Goal: Information Seeking & Learning: Learn about a topic

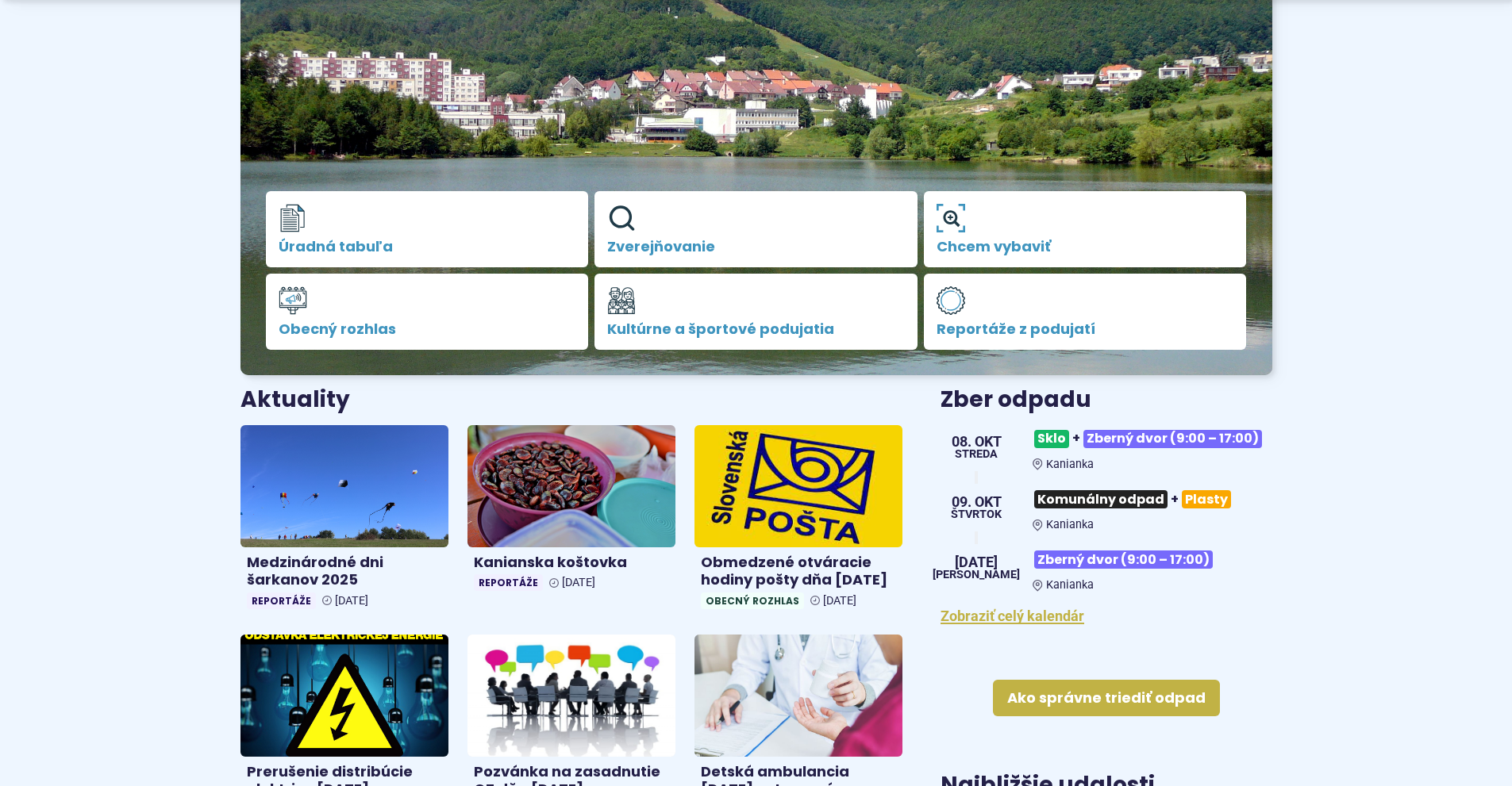
scroll to position [317, 0]
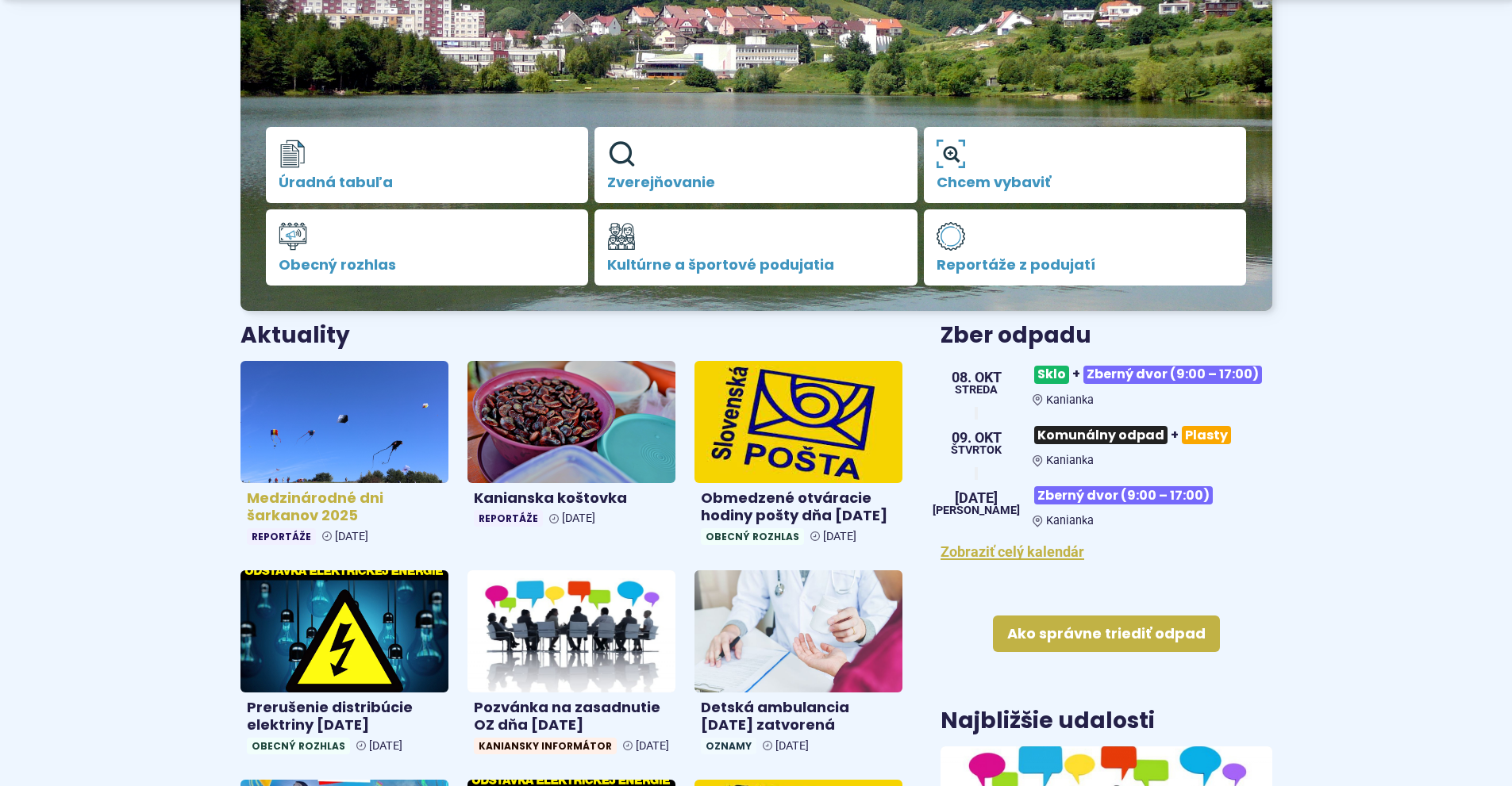
click at [337, 461] on img at bounding box center [344, 422] width 240 height 141
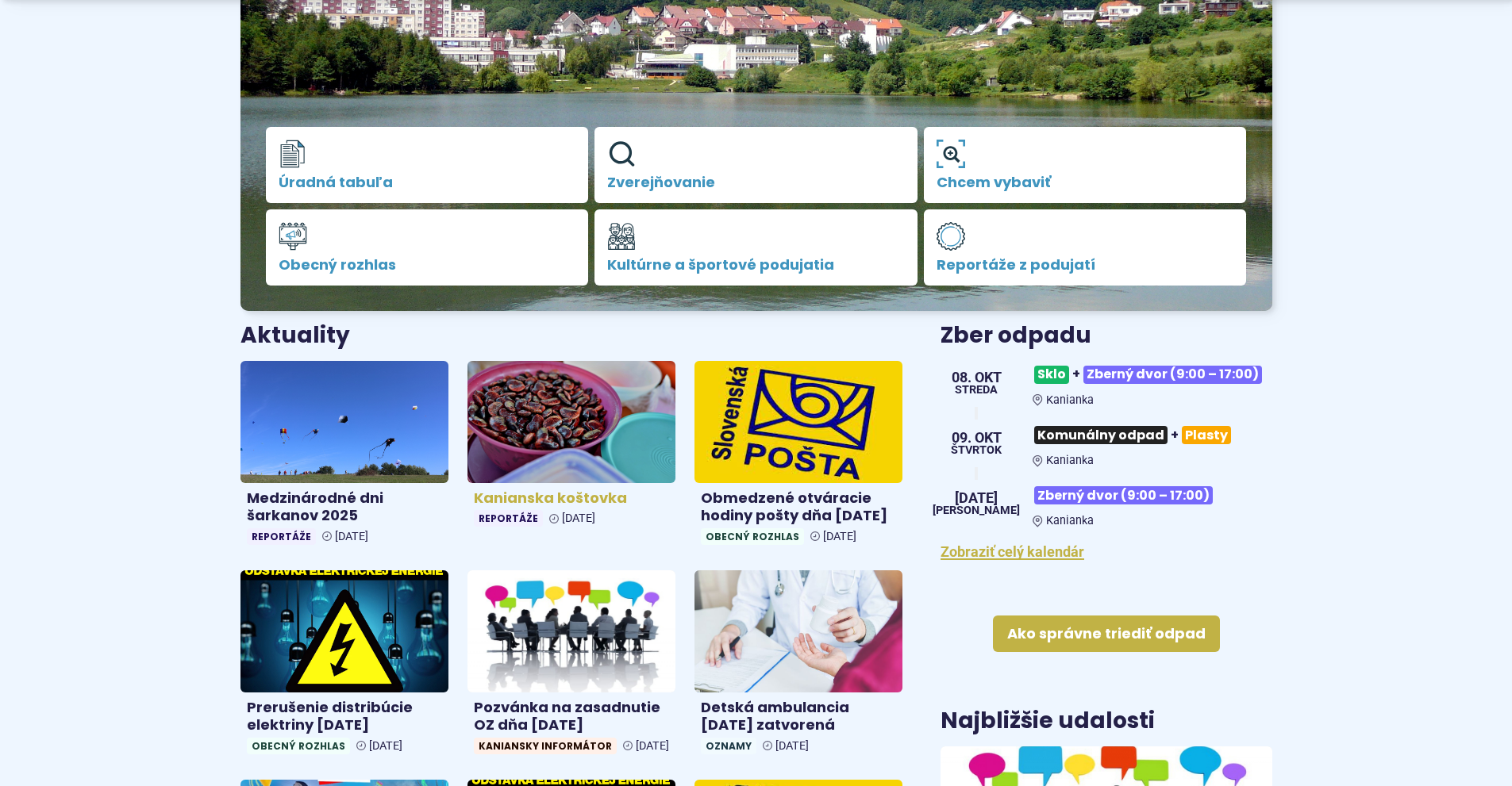
click at [586, 414] on img at bounding box center [572, 422] width 240 height 141
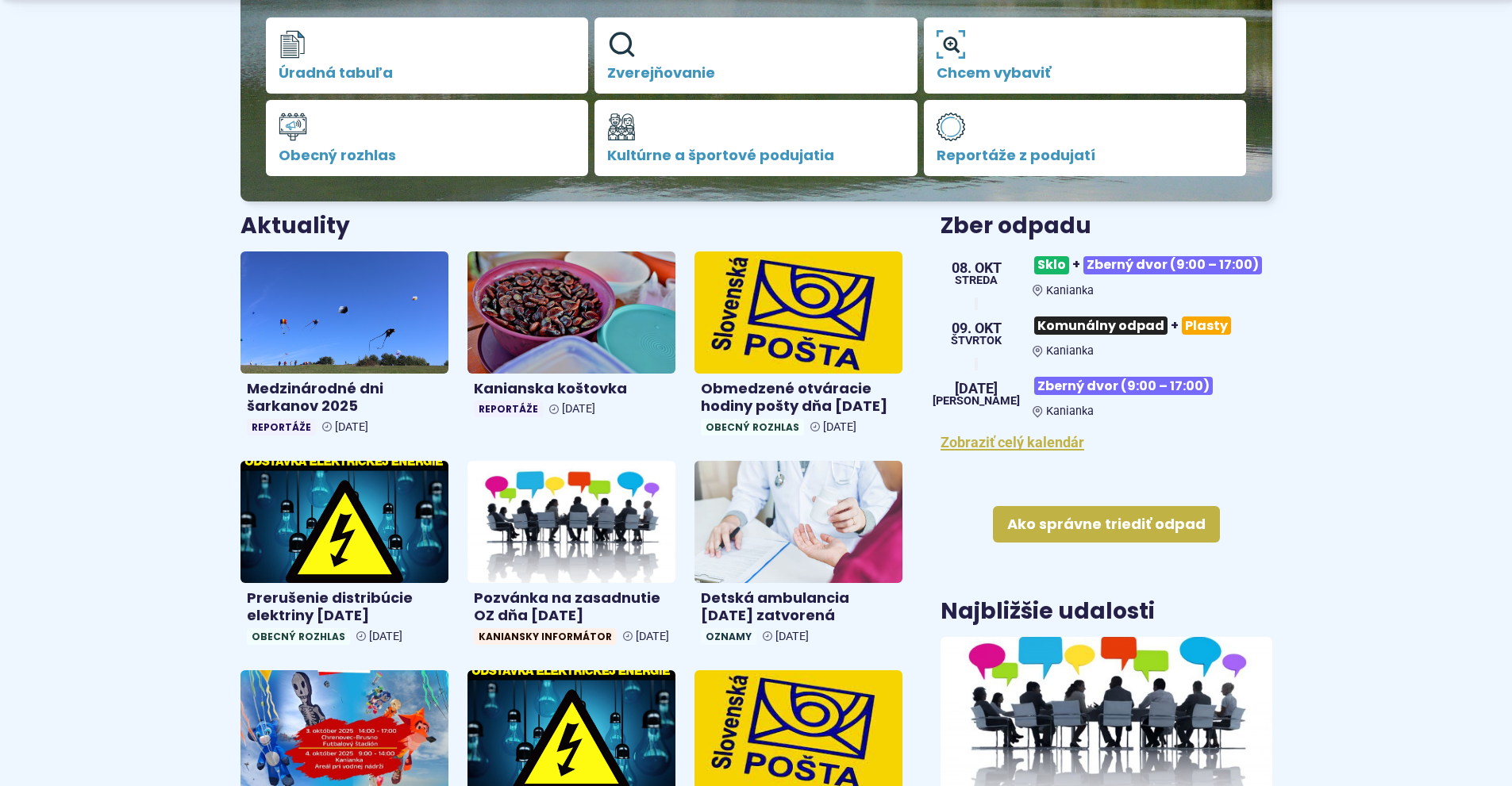
scroll to position [476, 0]
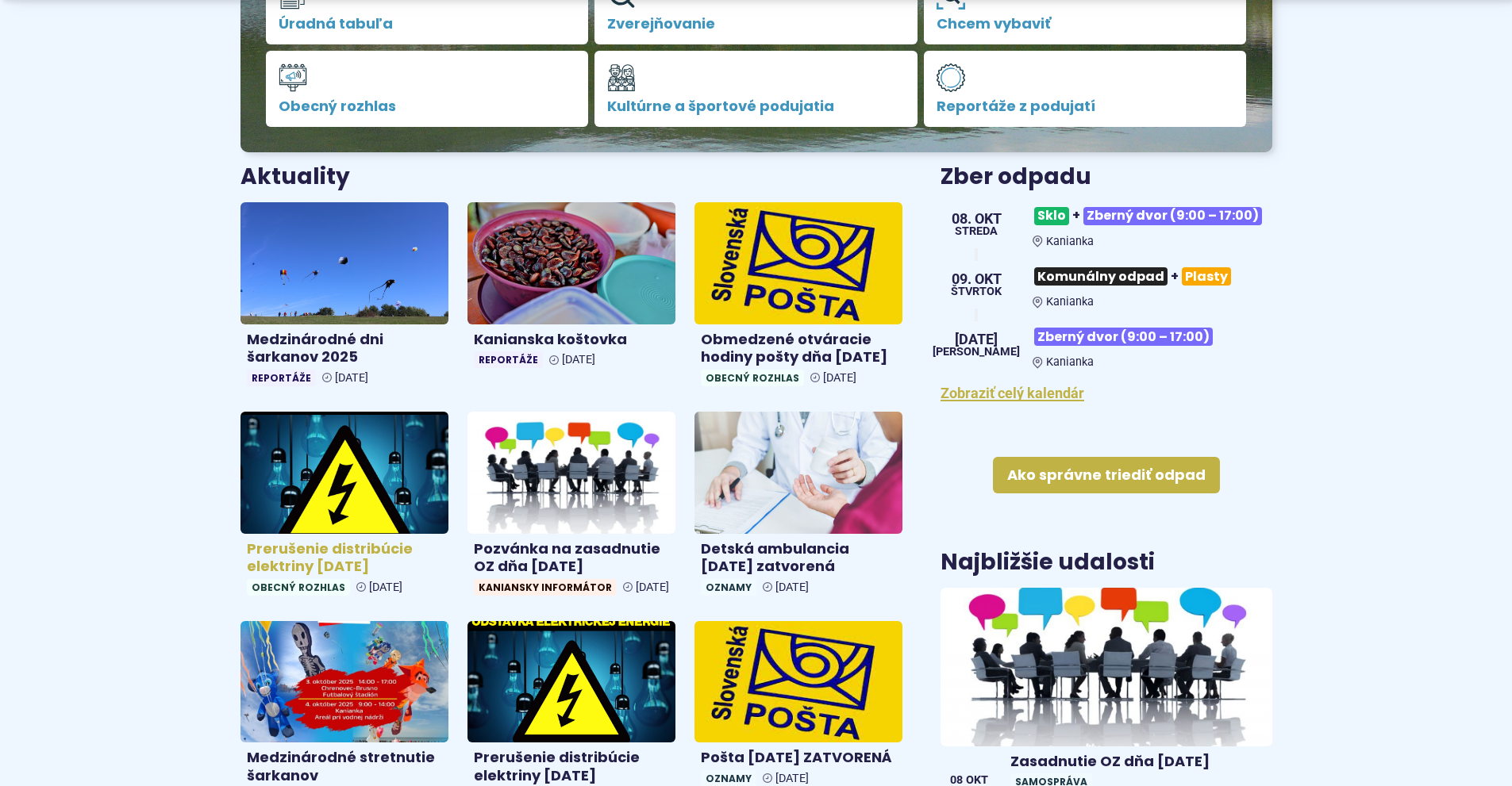
click at [315, 567] on h4 "Prerušenie distribúcie elektriny [DATE]" at bounding box center [344, 558] width 195 height 36
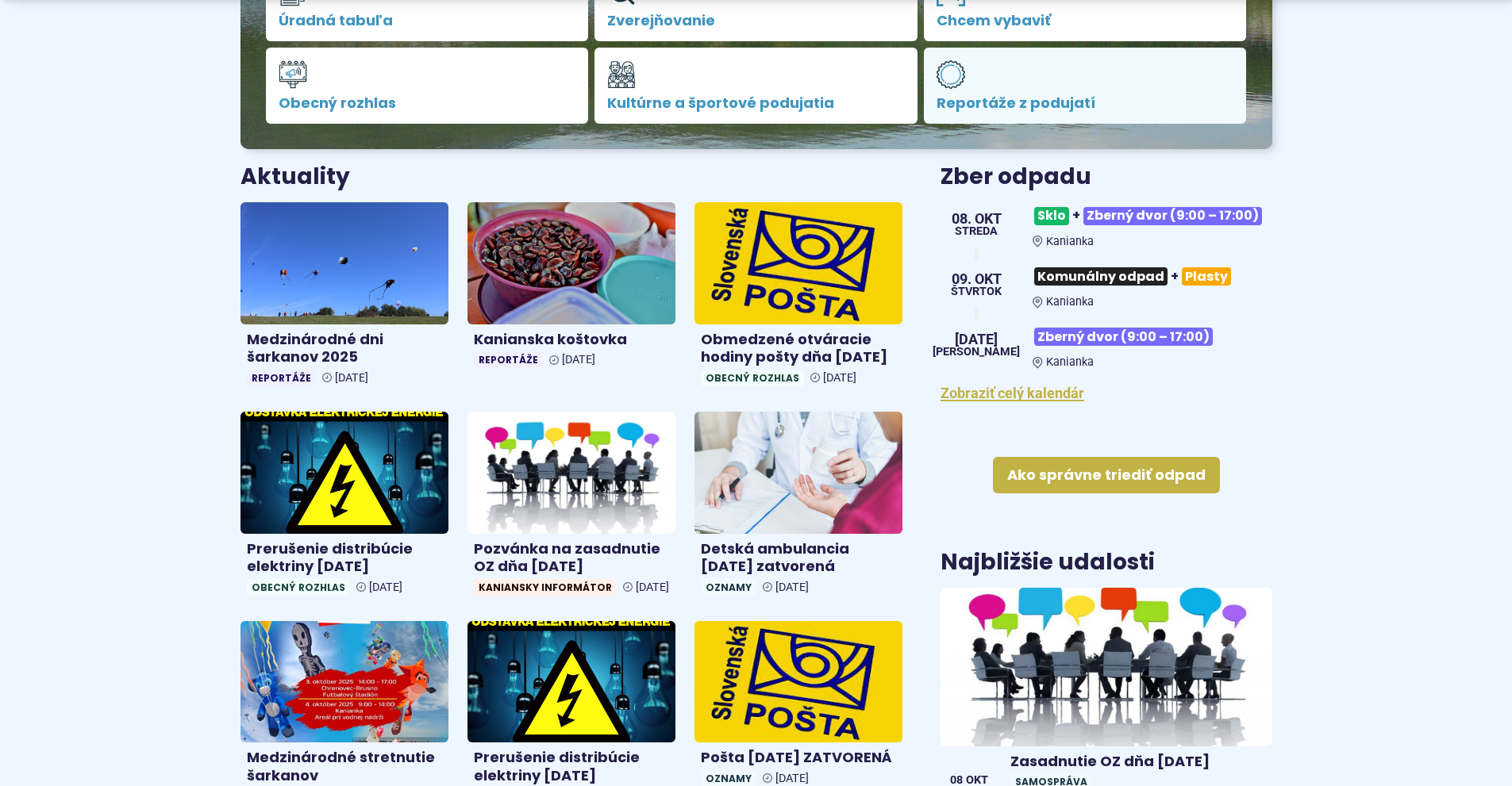
click at [1004, 98] on span "Reportáže z podujatí" at bounding box center [1085, 103] width 298 height 16
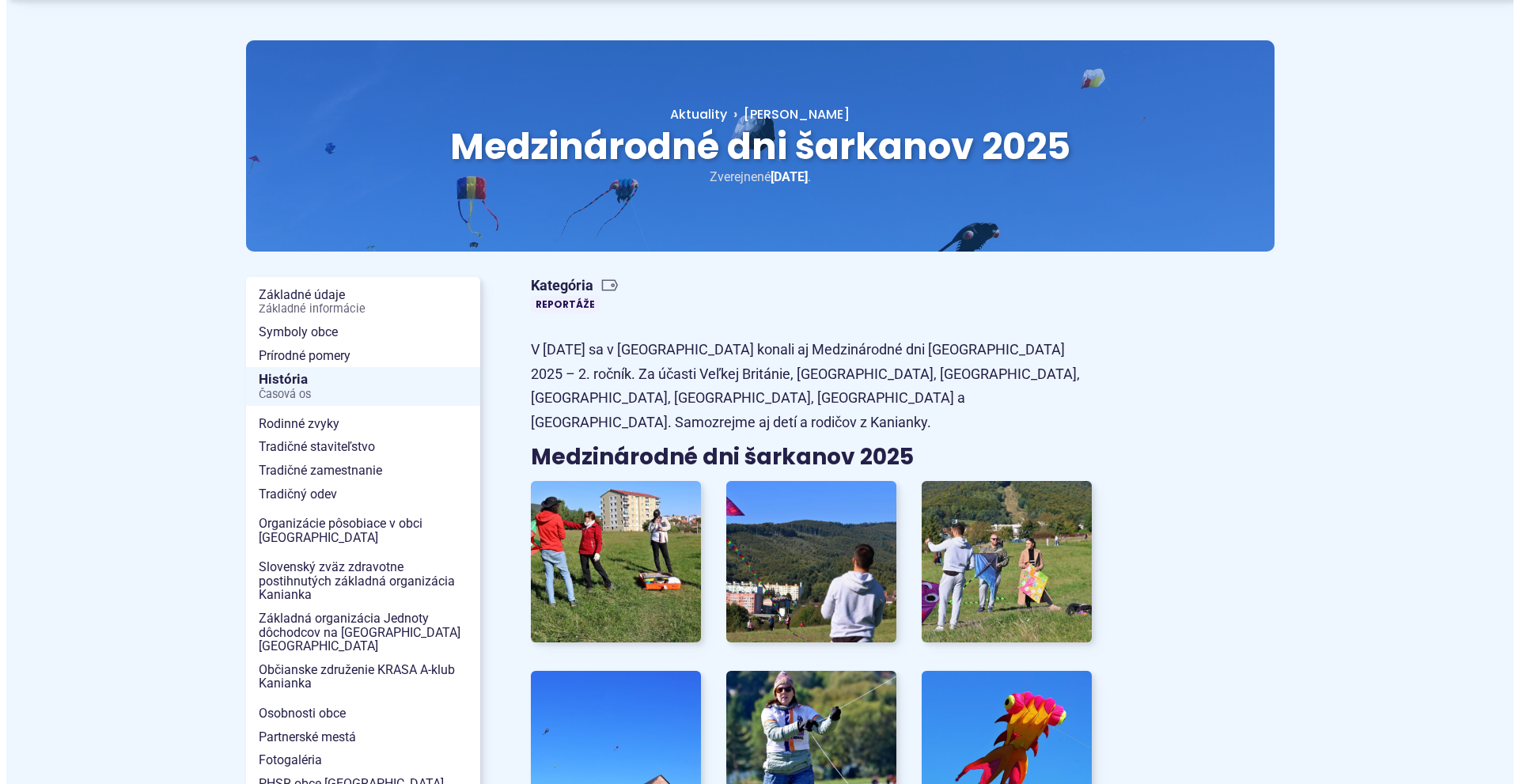
scroll to position [237, 0]
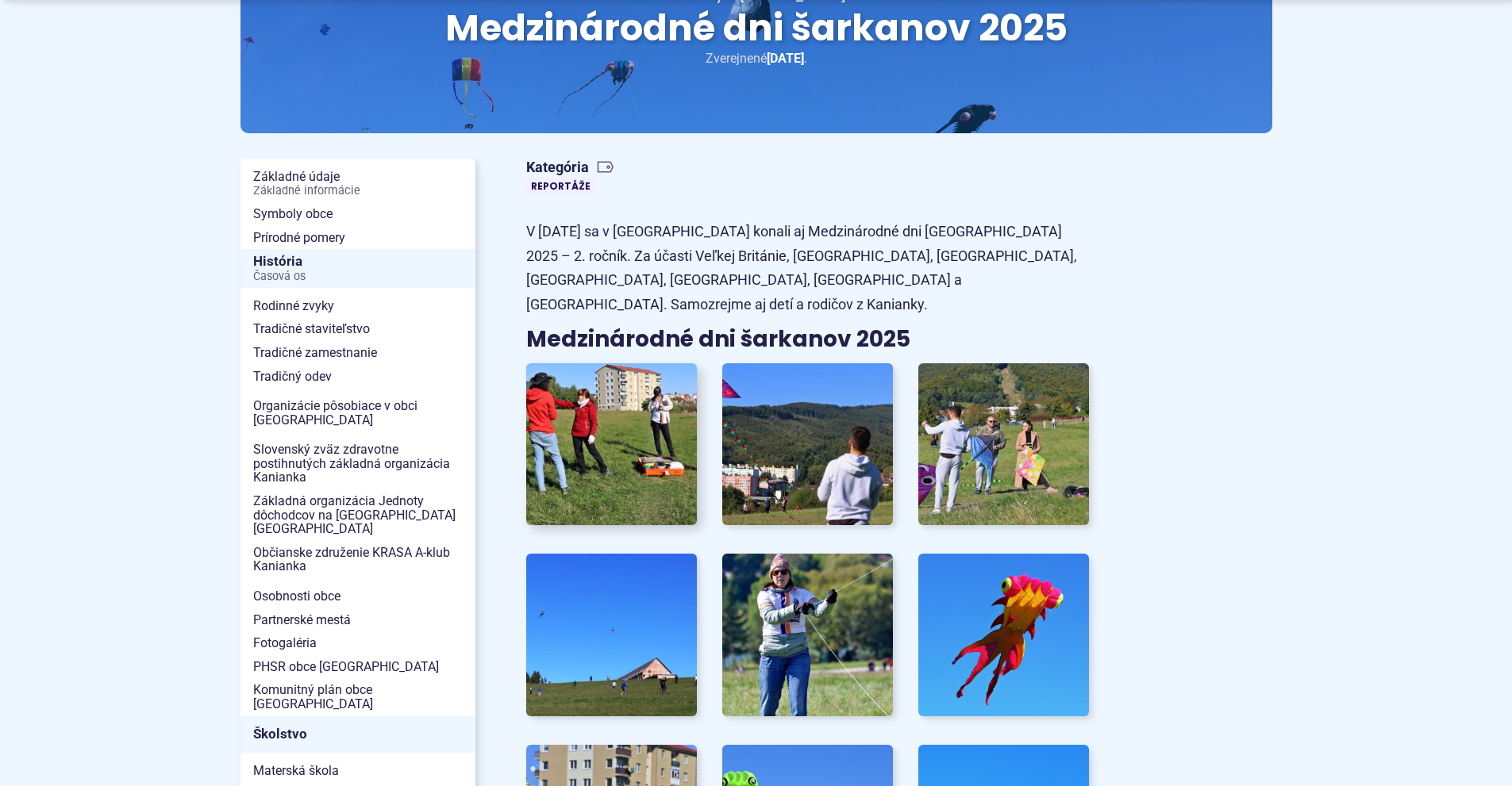
click at [617, 443] on img at bounding box center [611, 445] width 188 height 179
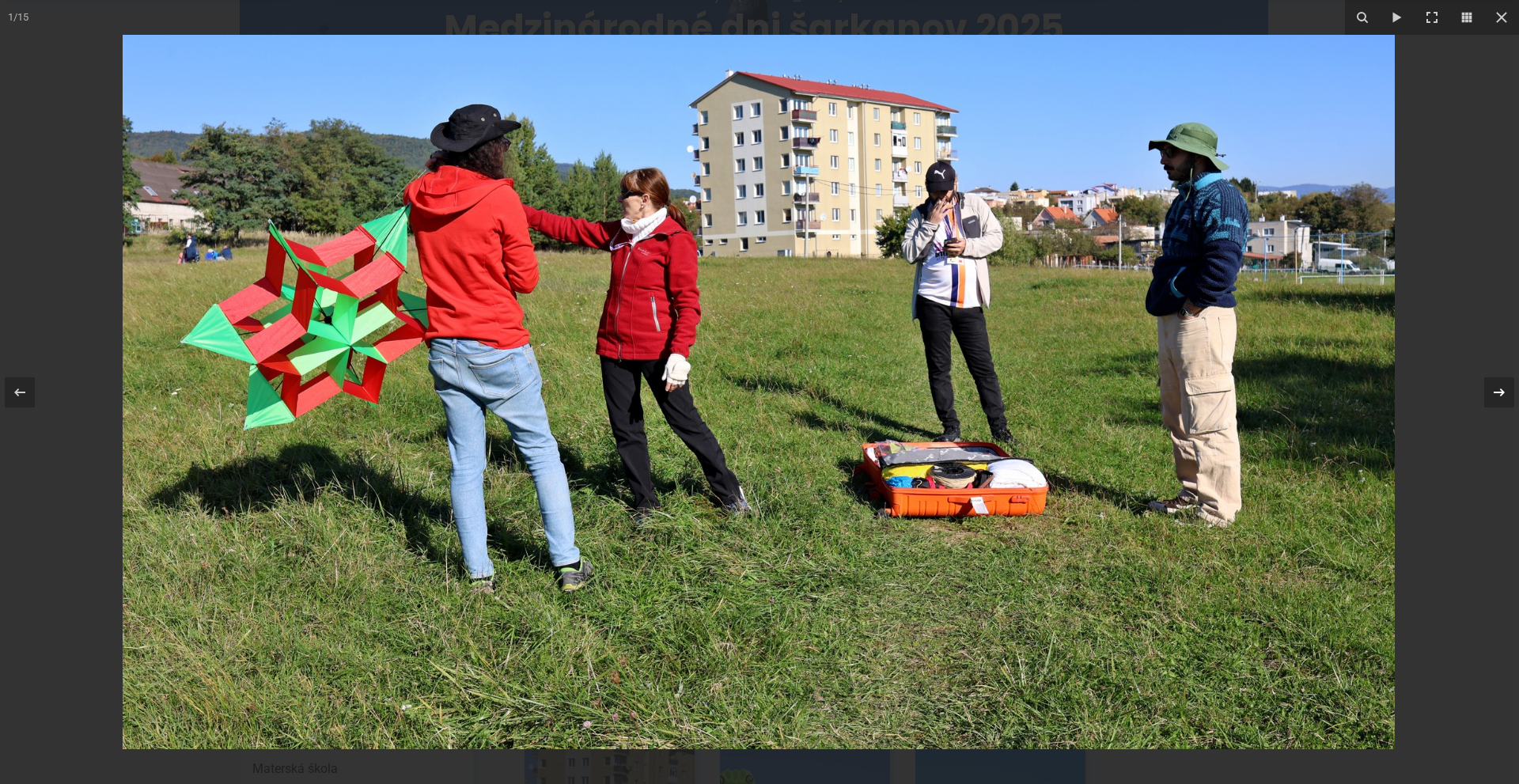
click at [1499, 383] on icon at bounding box center [1499, 392] width 19 height 19
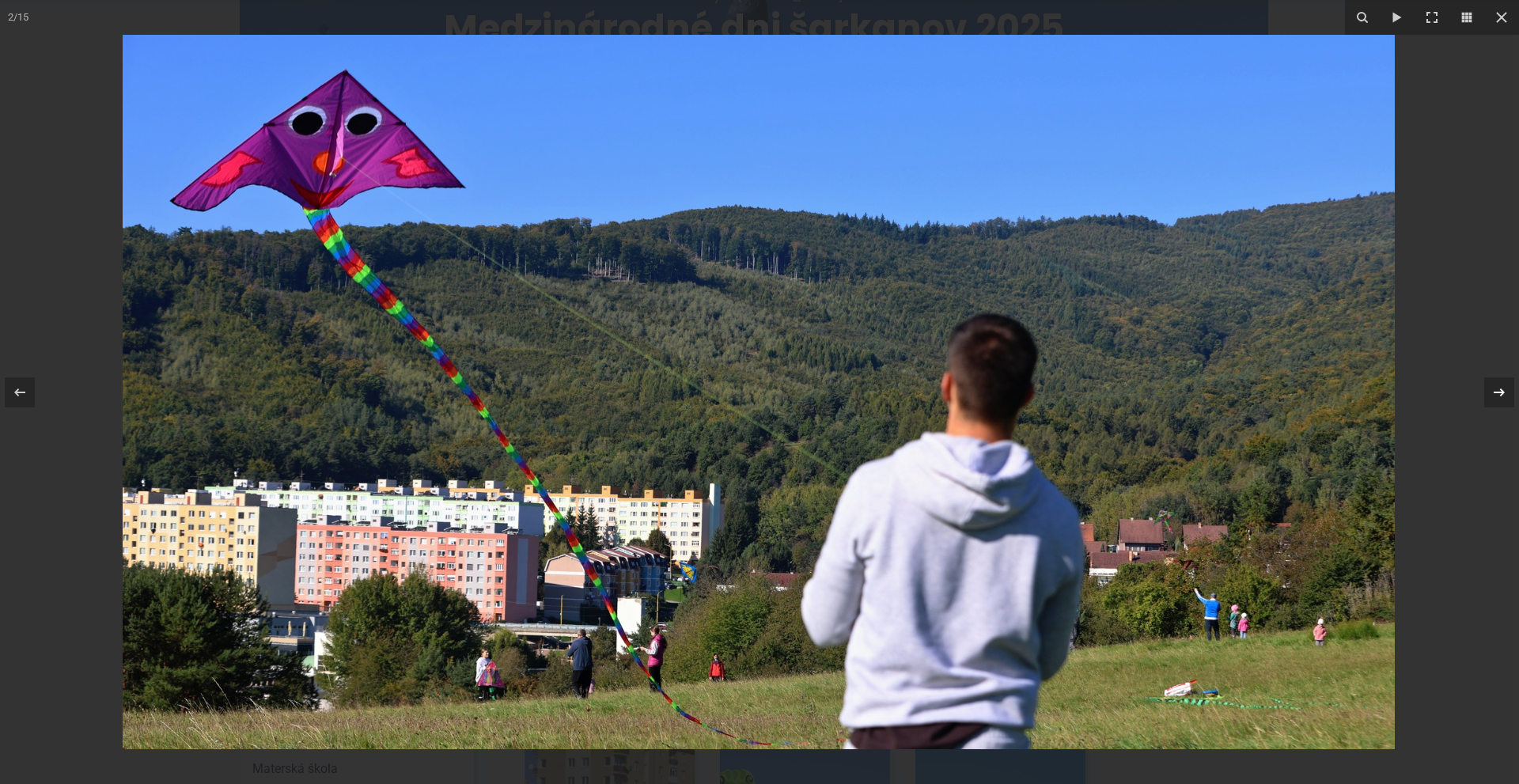
click at [1499, 383] on div "2 / 15" at bounding box center [760, 392] width 1519 height 784
click at [1503, 390] on icon at bounding box center [1499, 392] width 19 height 19
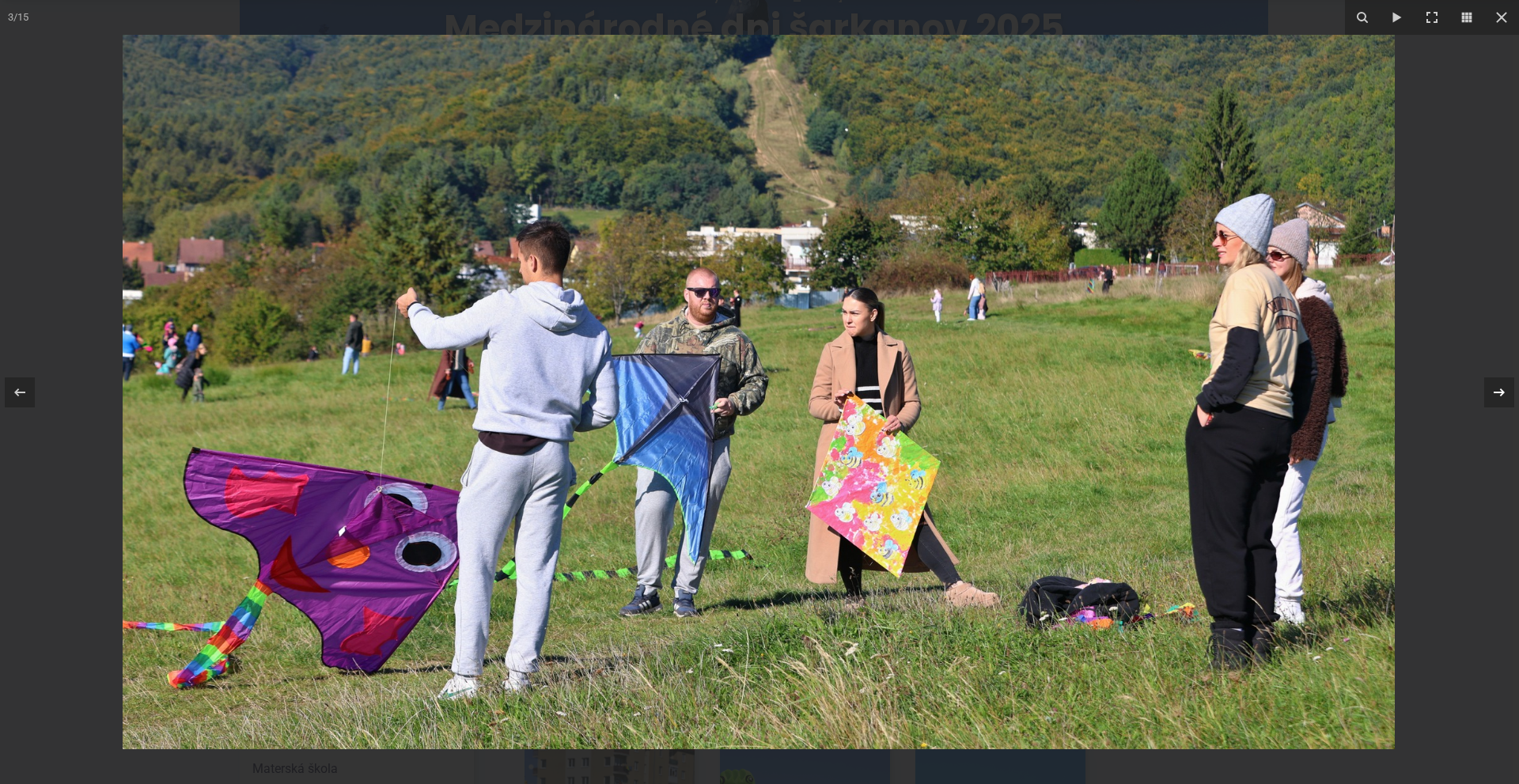
click at [1501, 384] on div "3 / 15" at bounding box center [760, 392] width 1519 height 784
click at [1500, 387] on icon at bounding box center [1499, 392] width 19 height 19
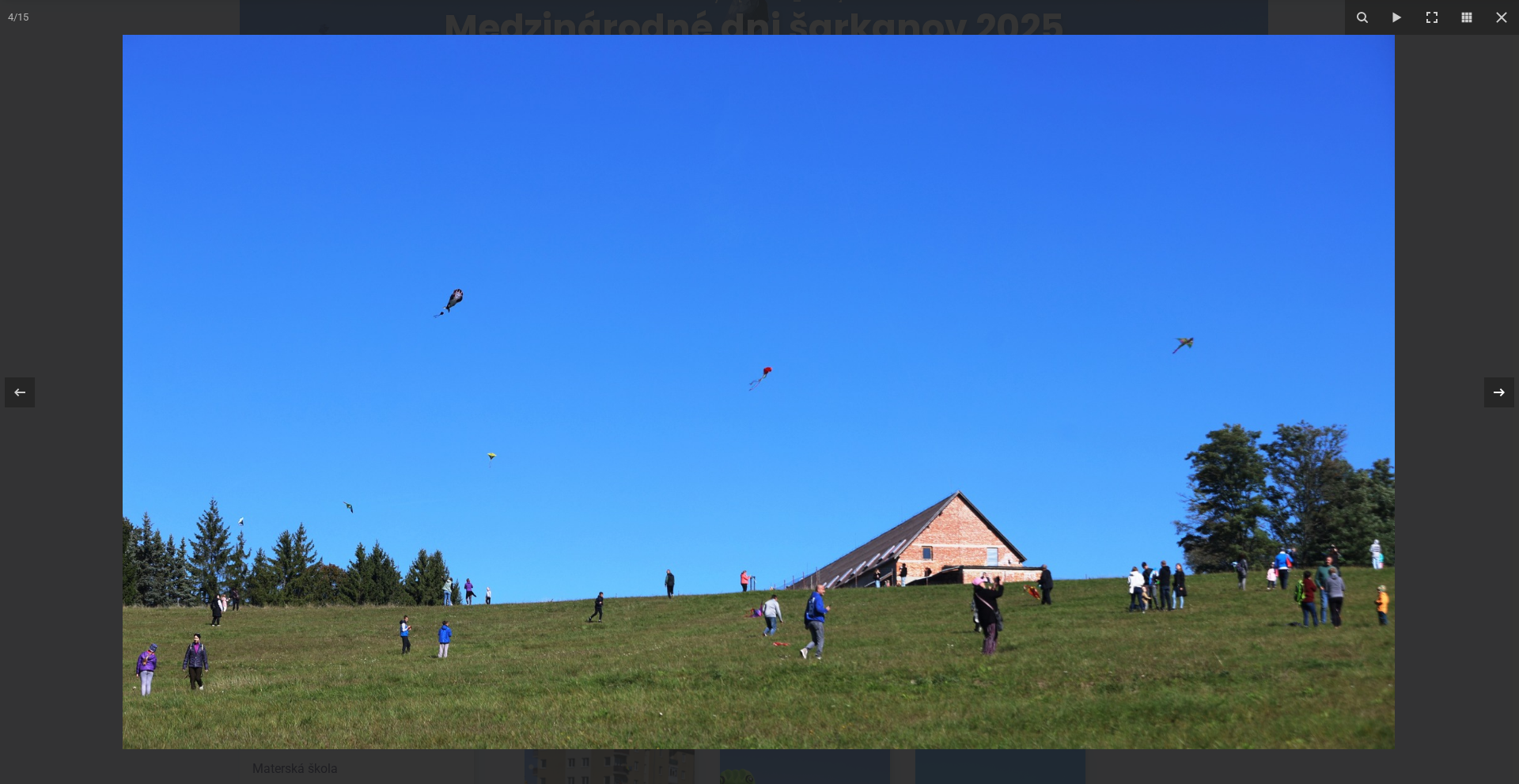
click at [1498, 389] on icon at bounding box center [1499, 392] width 19 height 19
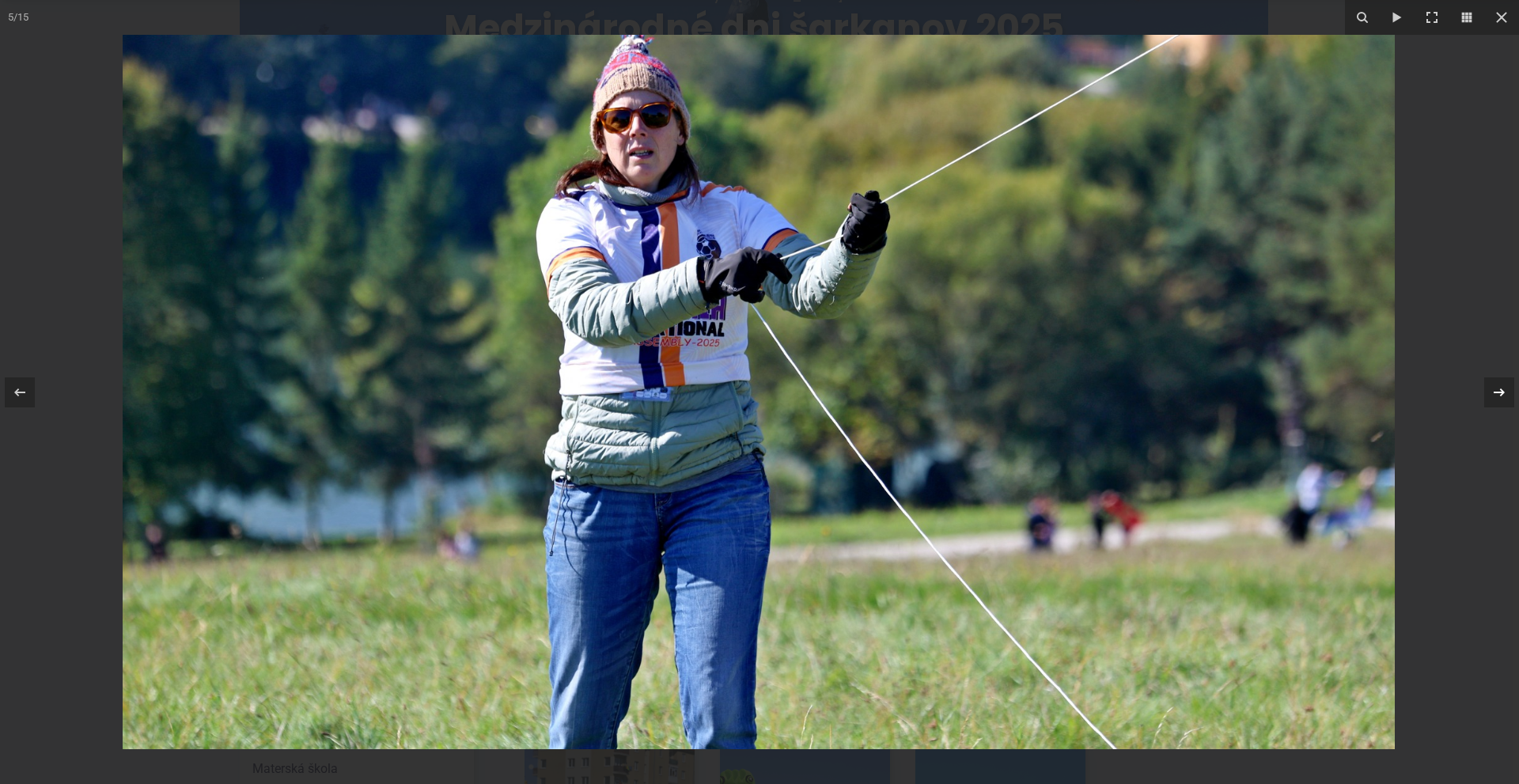
click at [1500, 390] on icon at bounding box center [1499, 392] width 19 height 19
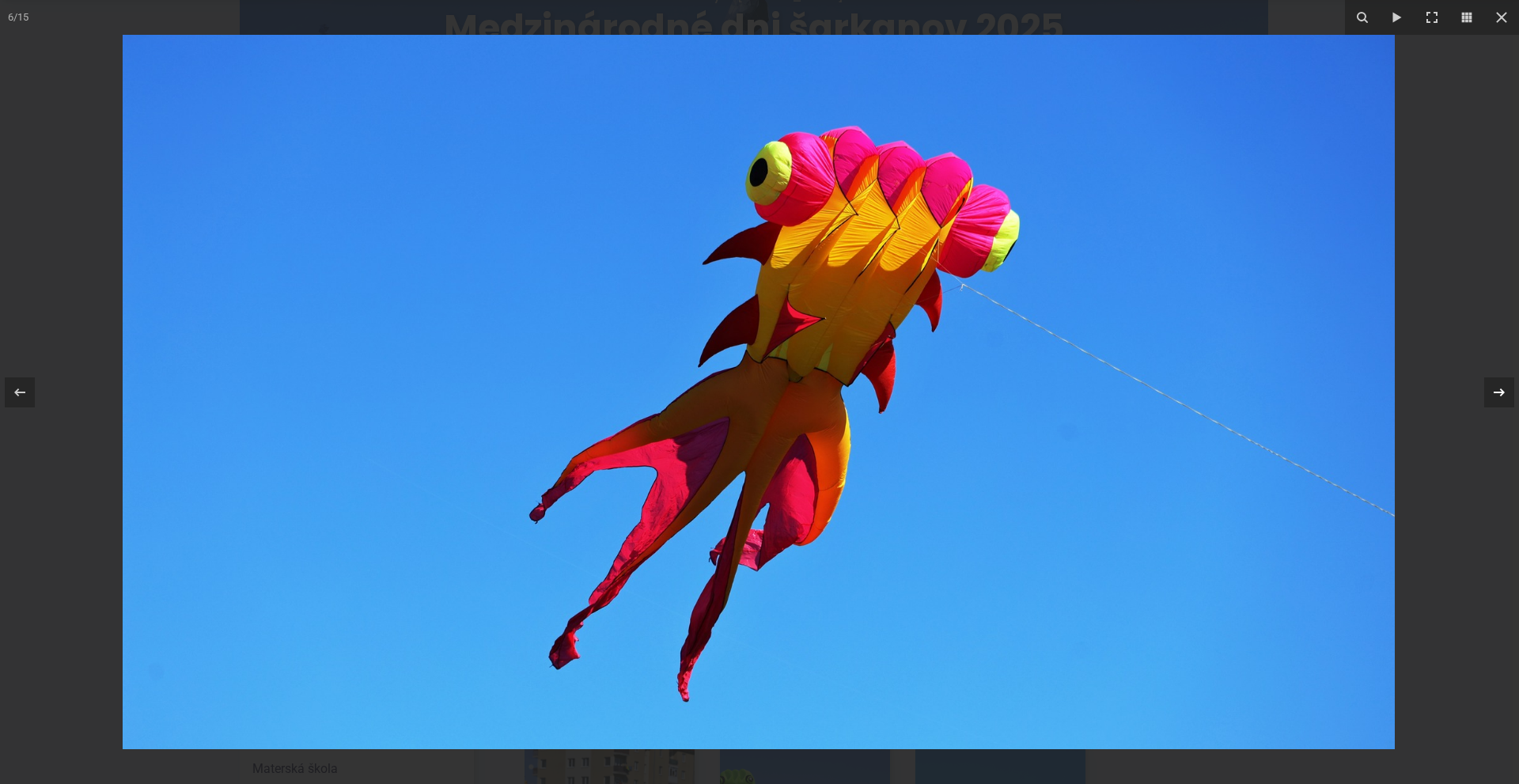
click at [1500, 390] on icon at bounding box center [1499, 392] width 11 height 8
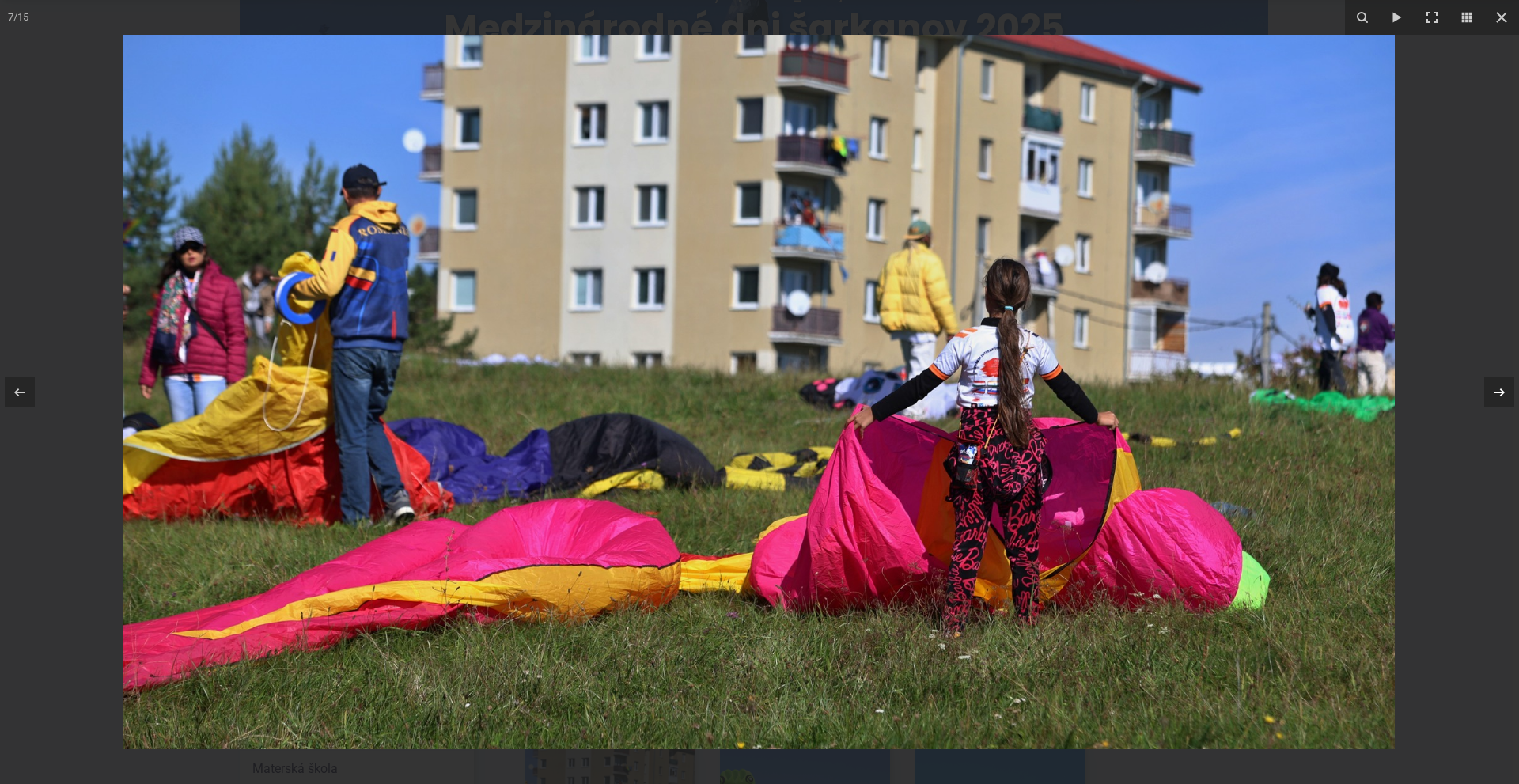
click at [1503, 386] on icon at bounding box center [1499, 392] width 19 height 19
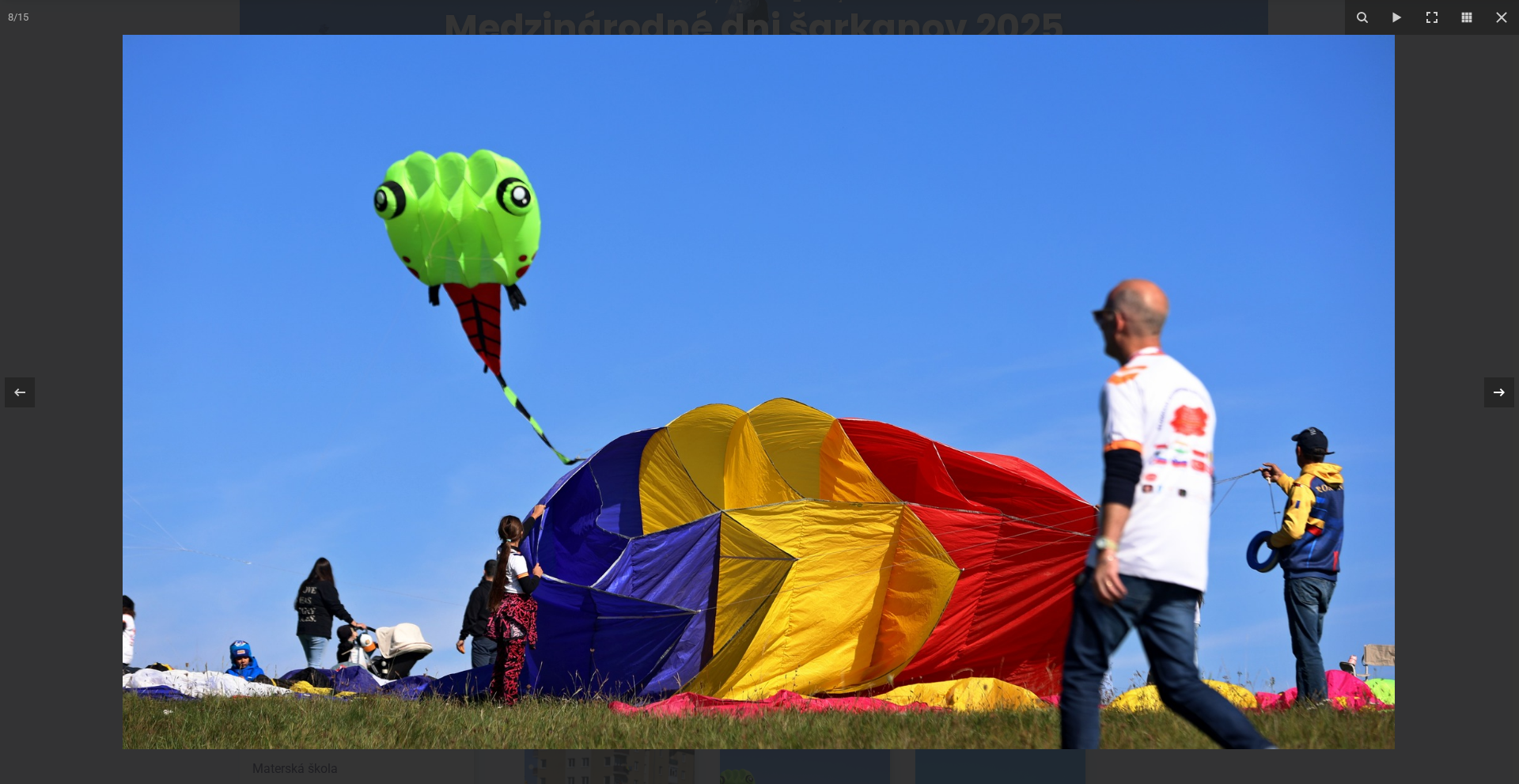
click at [1500, 390] on icon at bounding box center [1499, 392] width 19 height 19
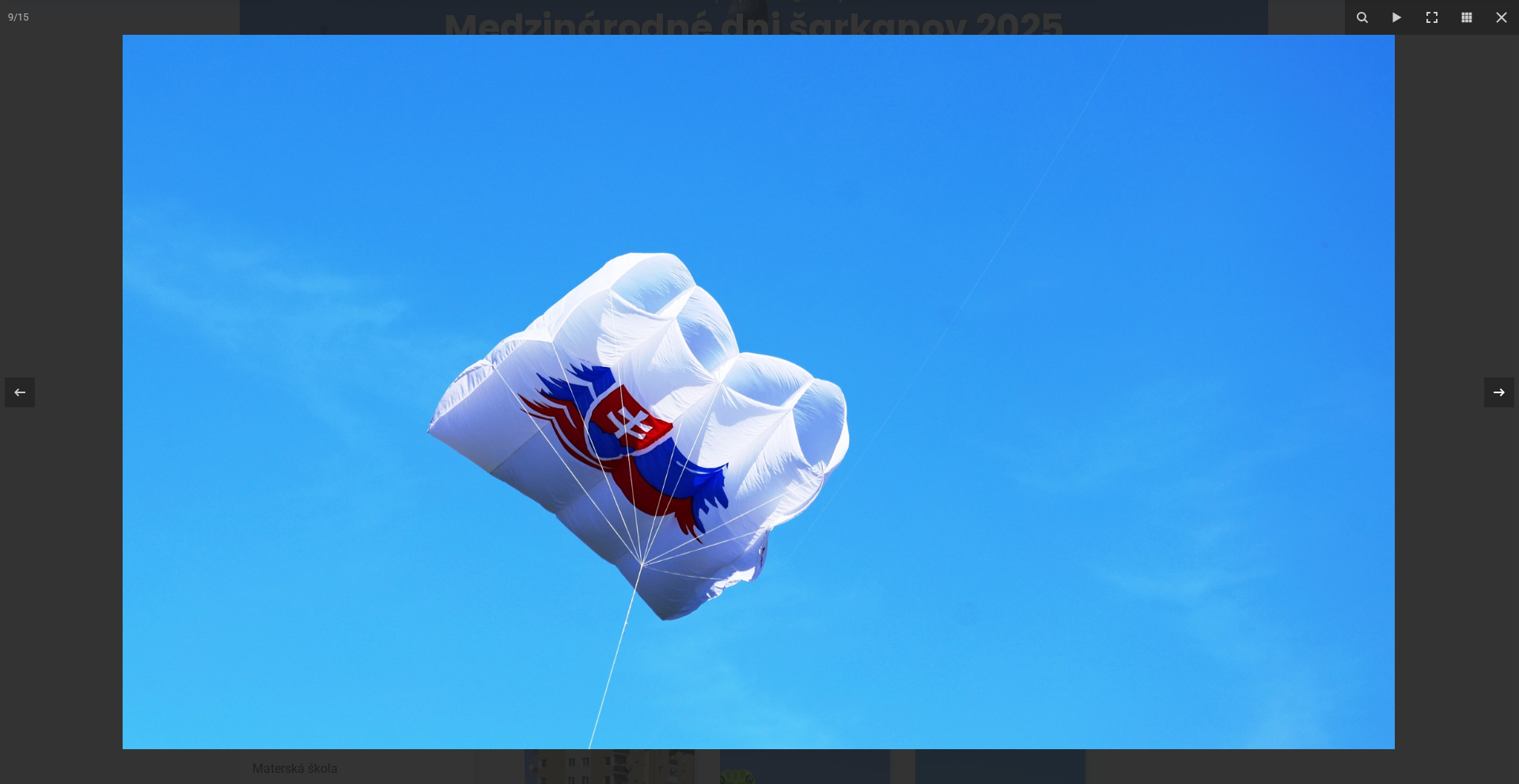
click at [1498, 390] on icon at bounding box center [1499, 392] width 19 height 19
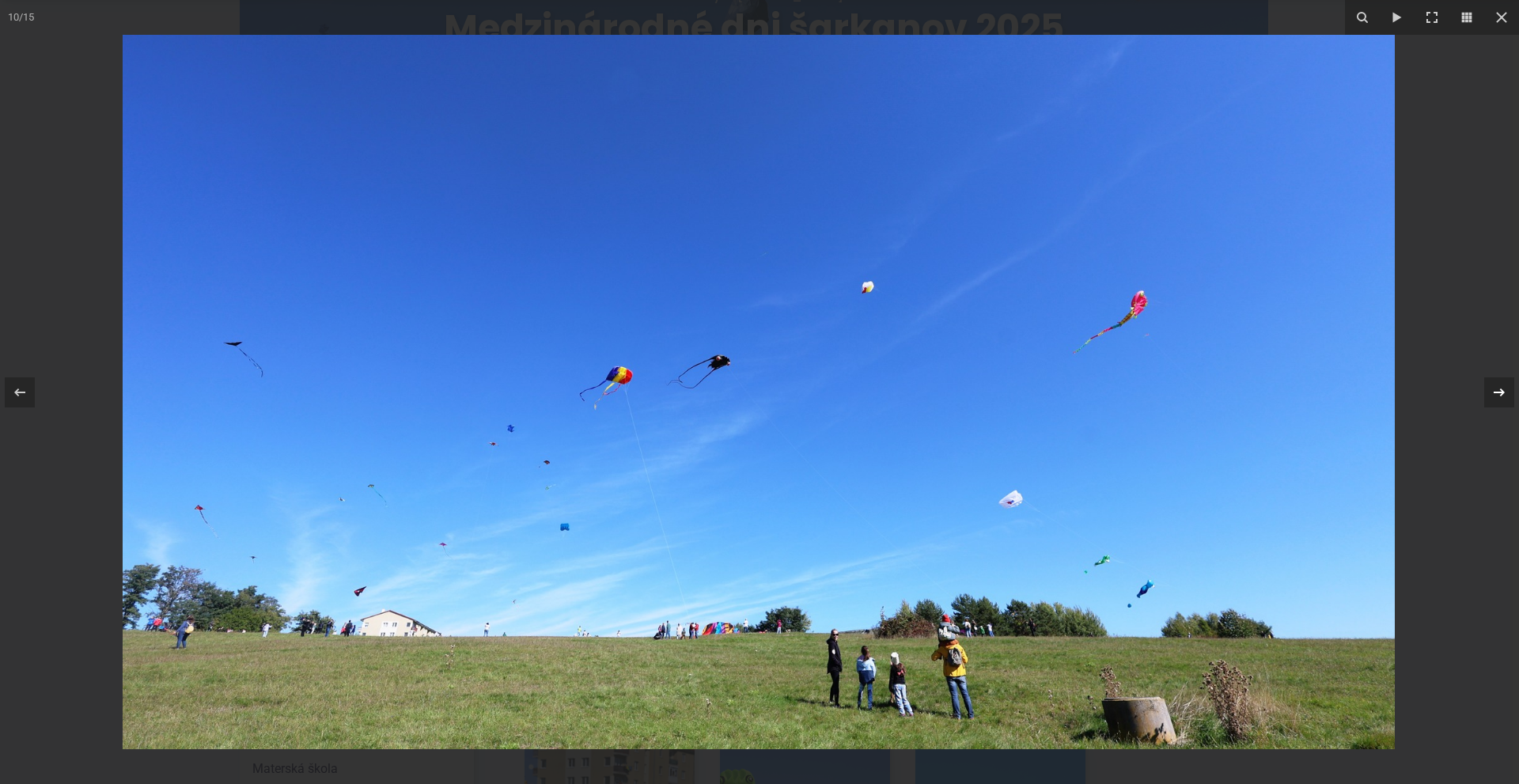
click at [1498, 390] on div "10 / 15" at bounding box center [760, 392] width 1519 height 784
click at [1501, 388] on icon at bounding box center [1499, 392] width 19 height 19
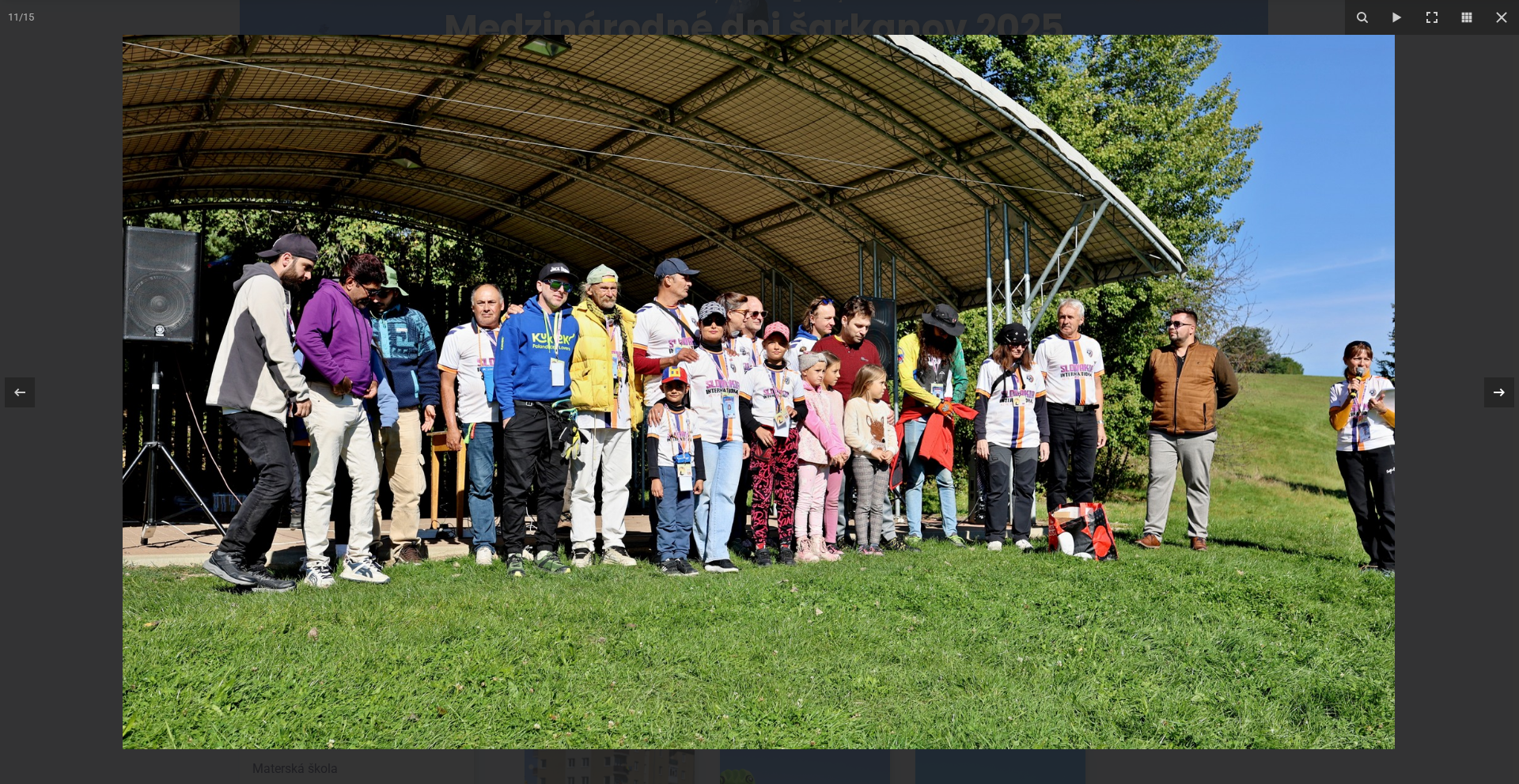
click at [1498, 389] on icon at bounding box center [1499, 392] width 19 height 19
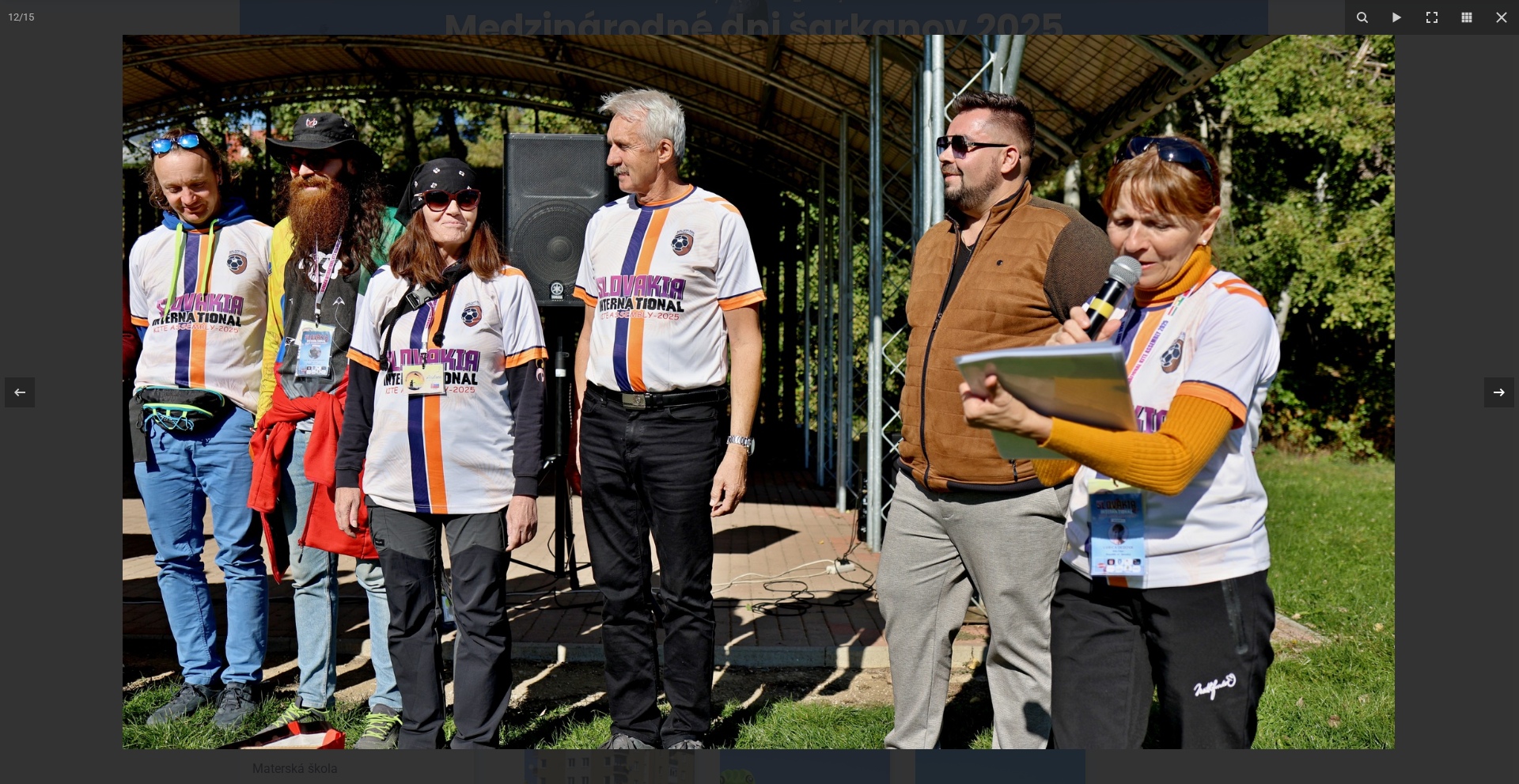
click at [1498, 388] on icon at bounding box center [1499, 392] width 19 height 19
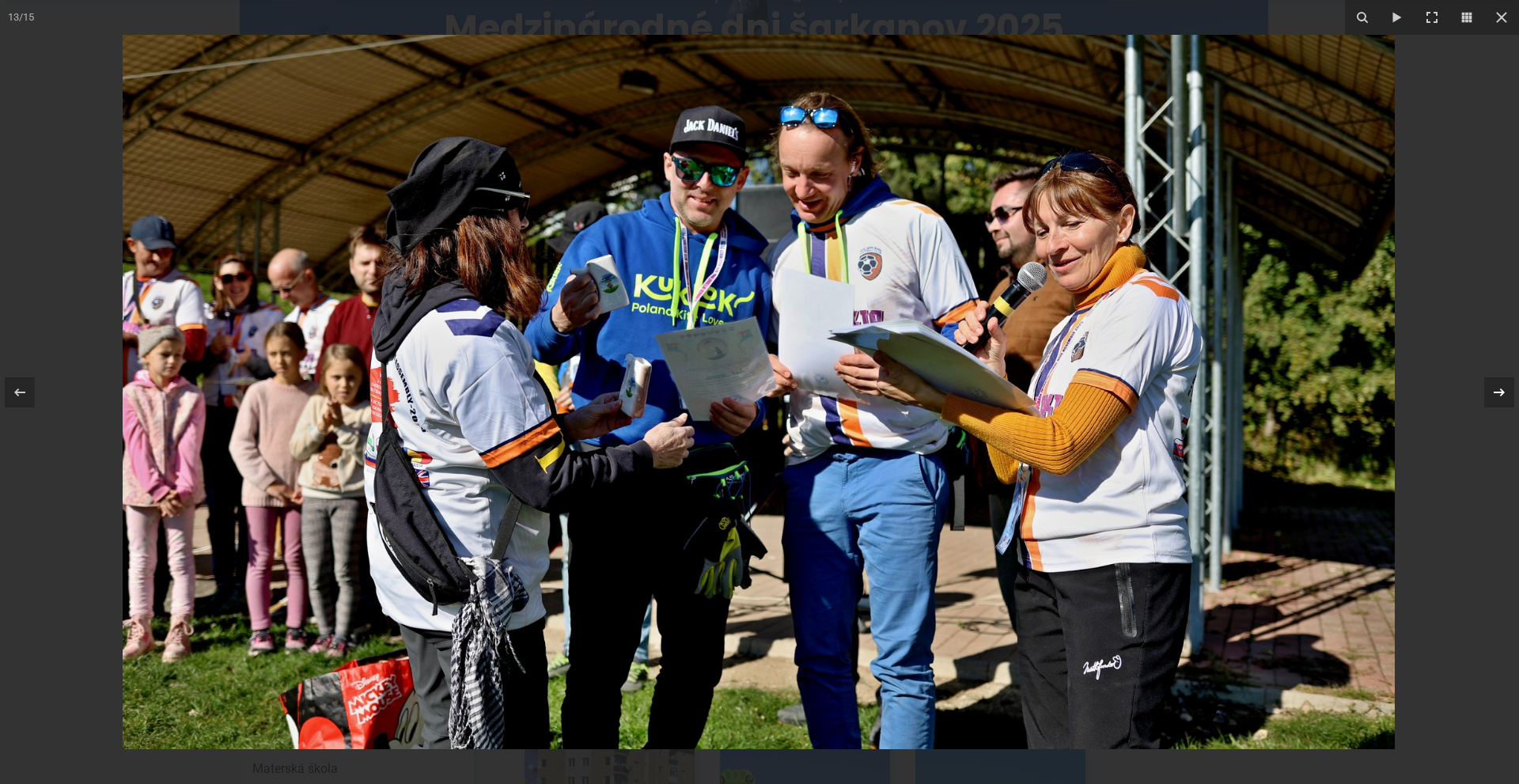
click at [1499, 390] on icon at bounding box center [1499, 392] width 19 height 19
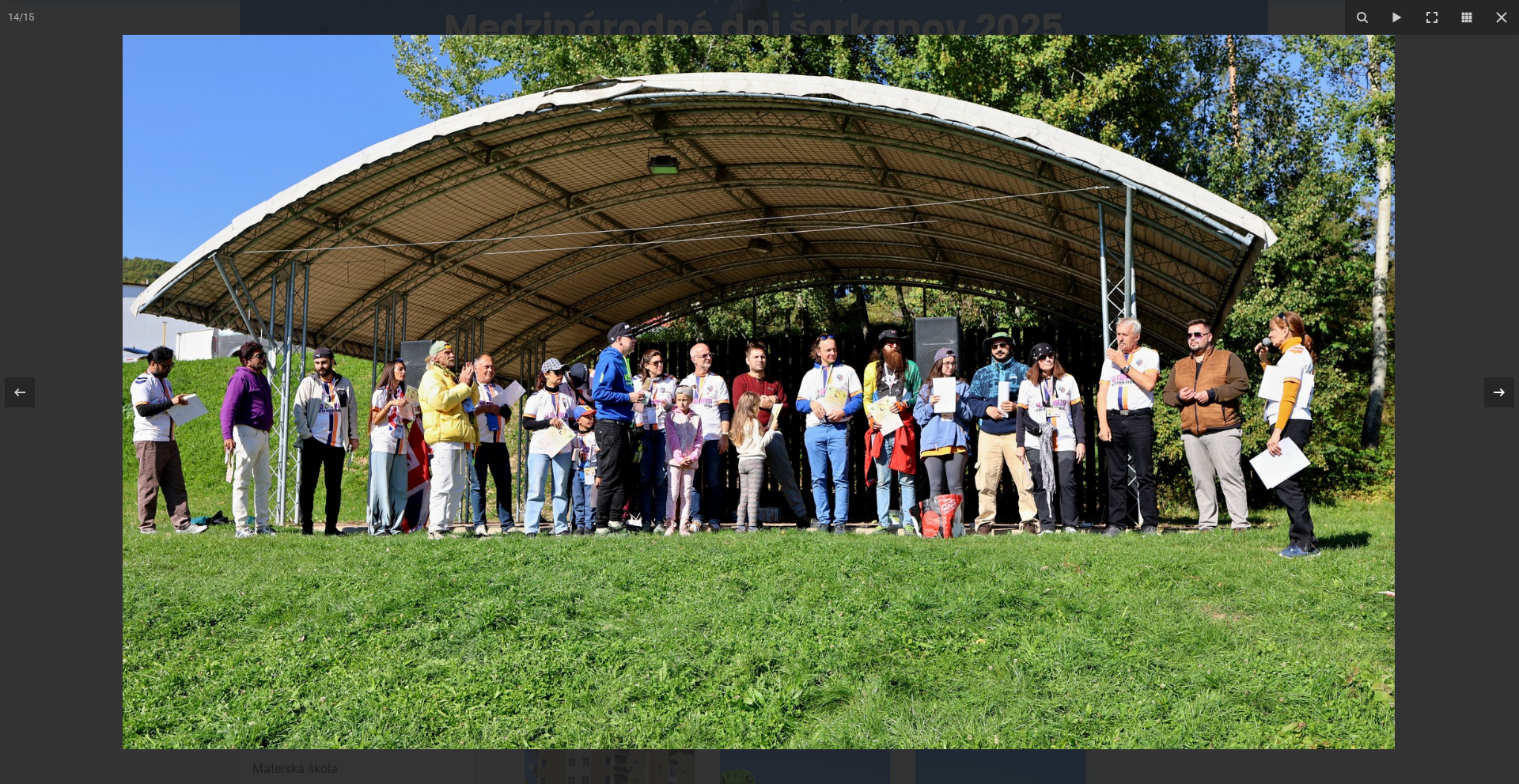
click at [1501, 390] on icon at bounding box center [1499, 392] width 11 height 8
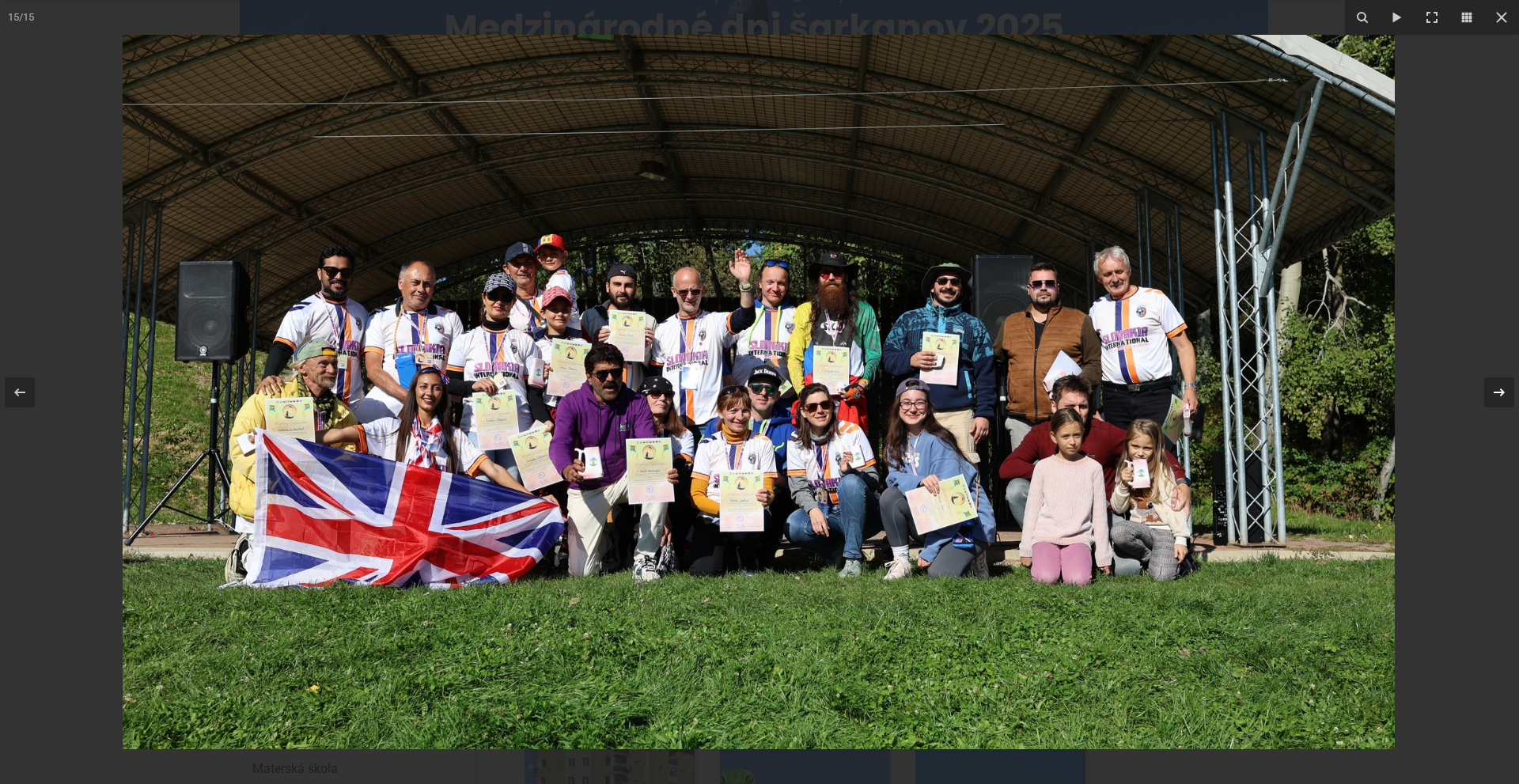
click at [1500, 390] on icon at bounding box center [1499, 392] width 11 height 8
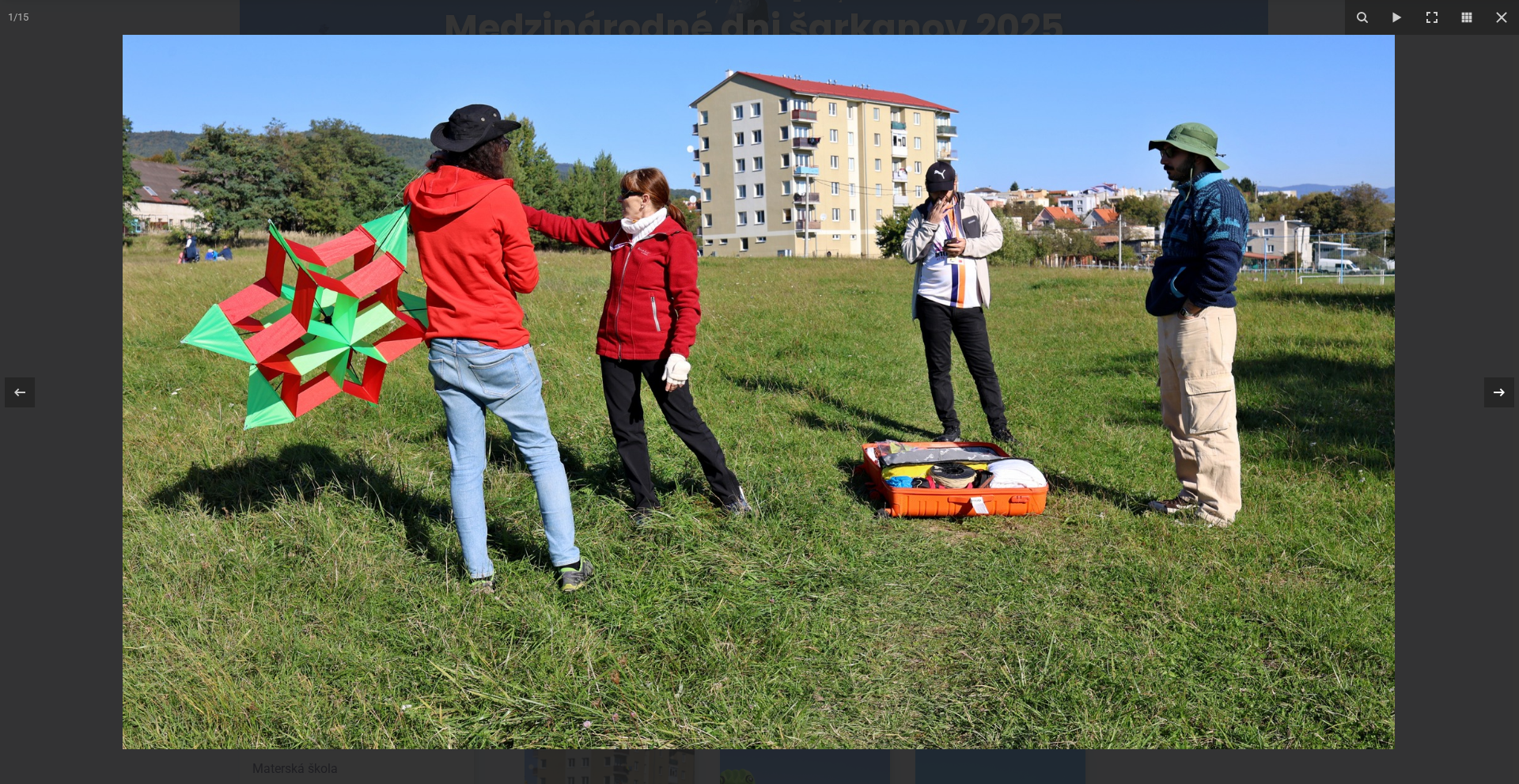
click at [1498, 390] on icon at bounding box center [1499, 392] width 19 height 19
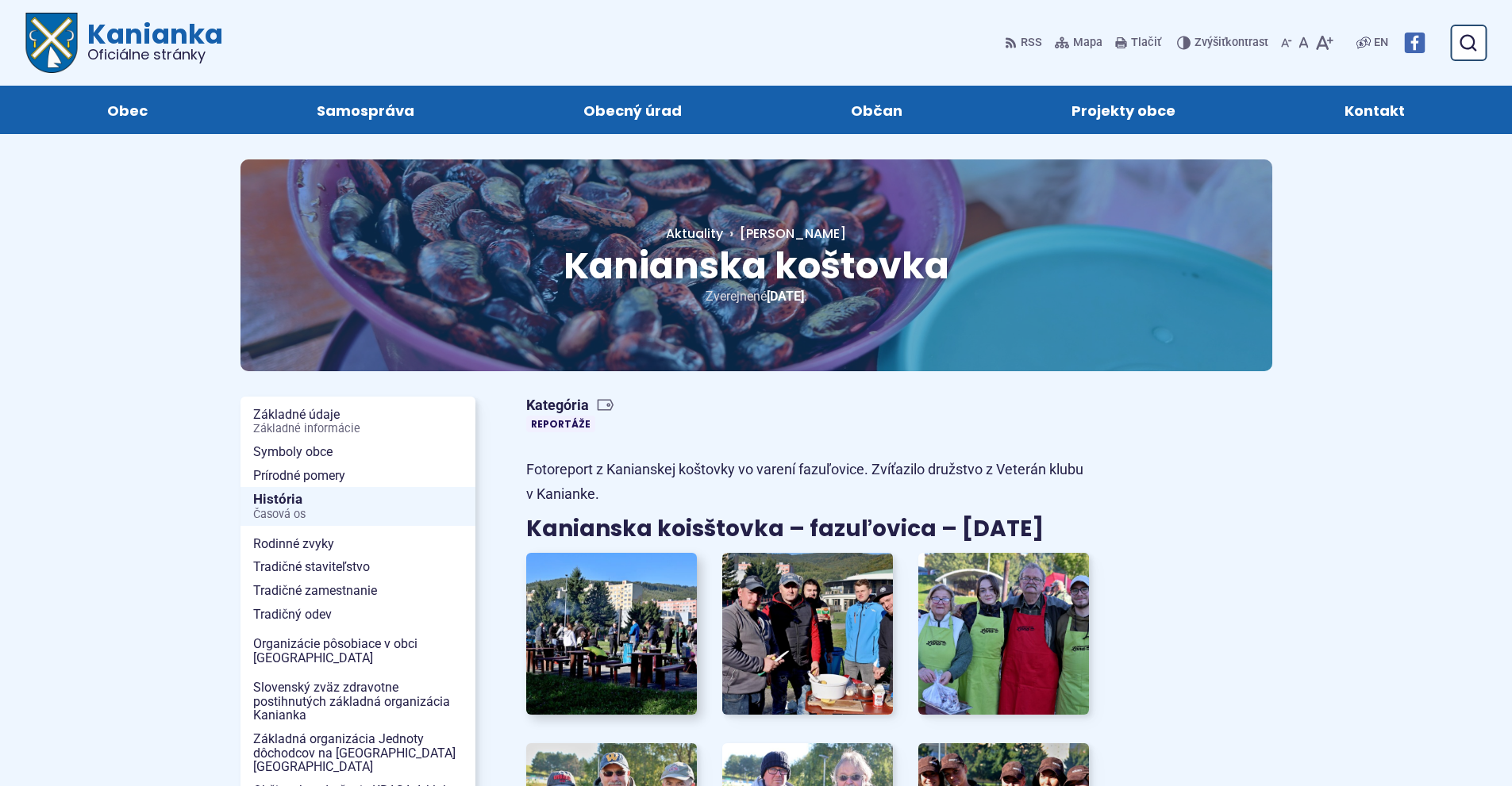
click at [616, 635] on img at bounding box center [611, 633] width 188 height 179
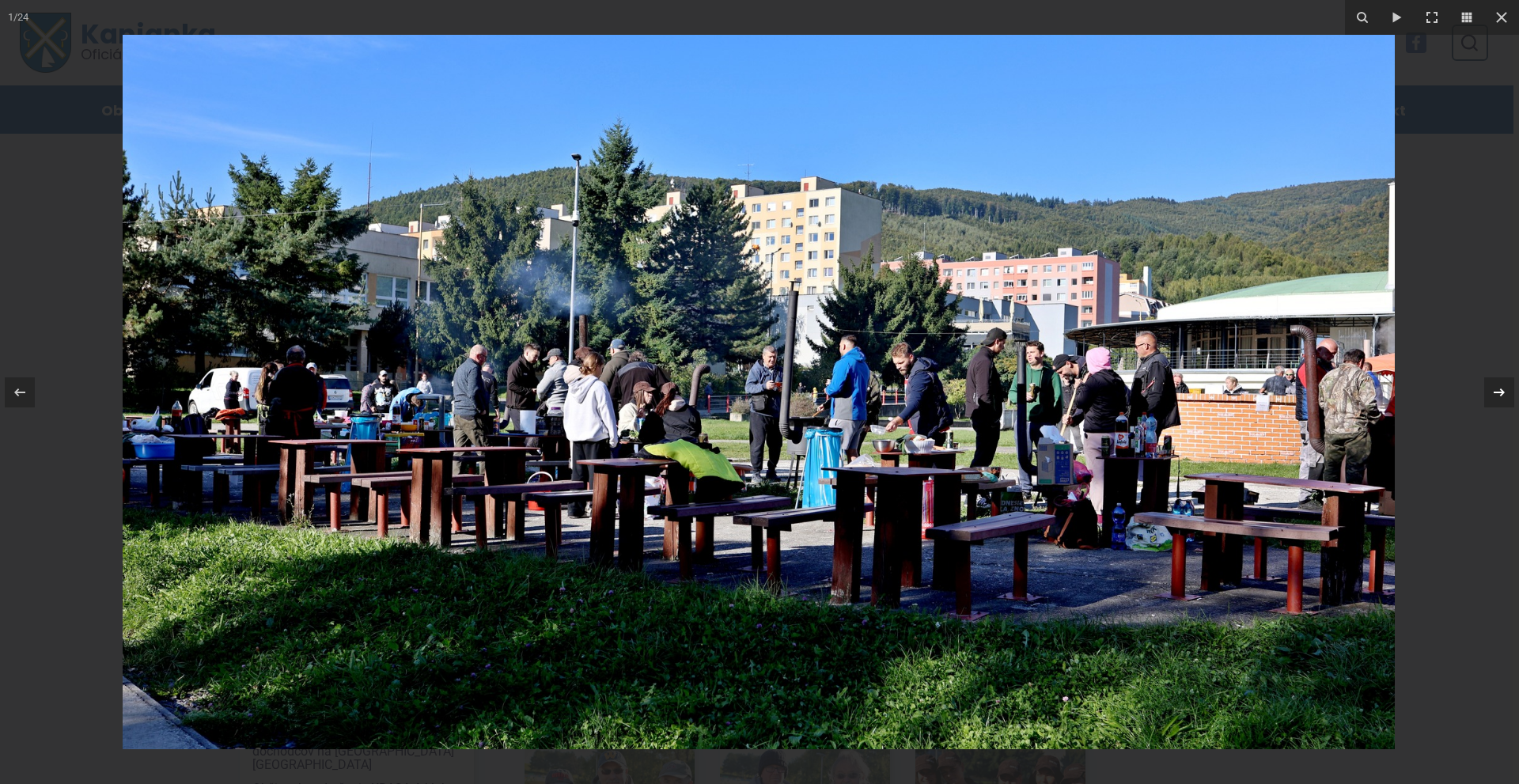
click at [1496, 384] on icon at bounding box center [1499, 392] width 19 height 19
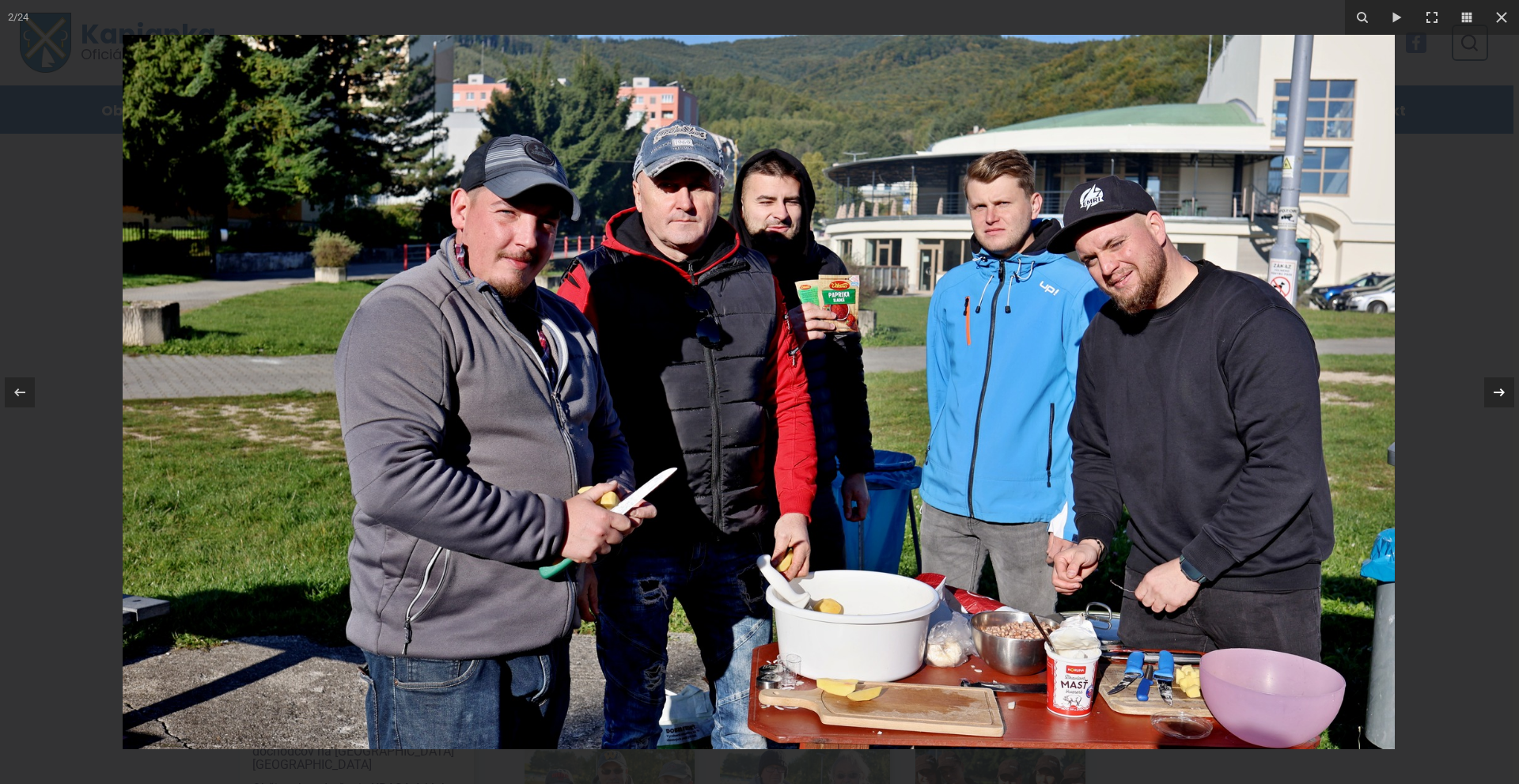
click at [1496, 385] on icon at bounding box center [1499, 392] width 19 height 19
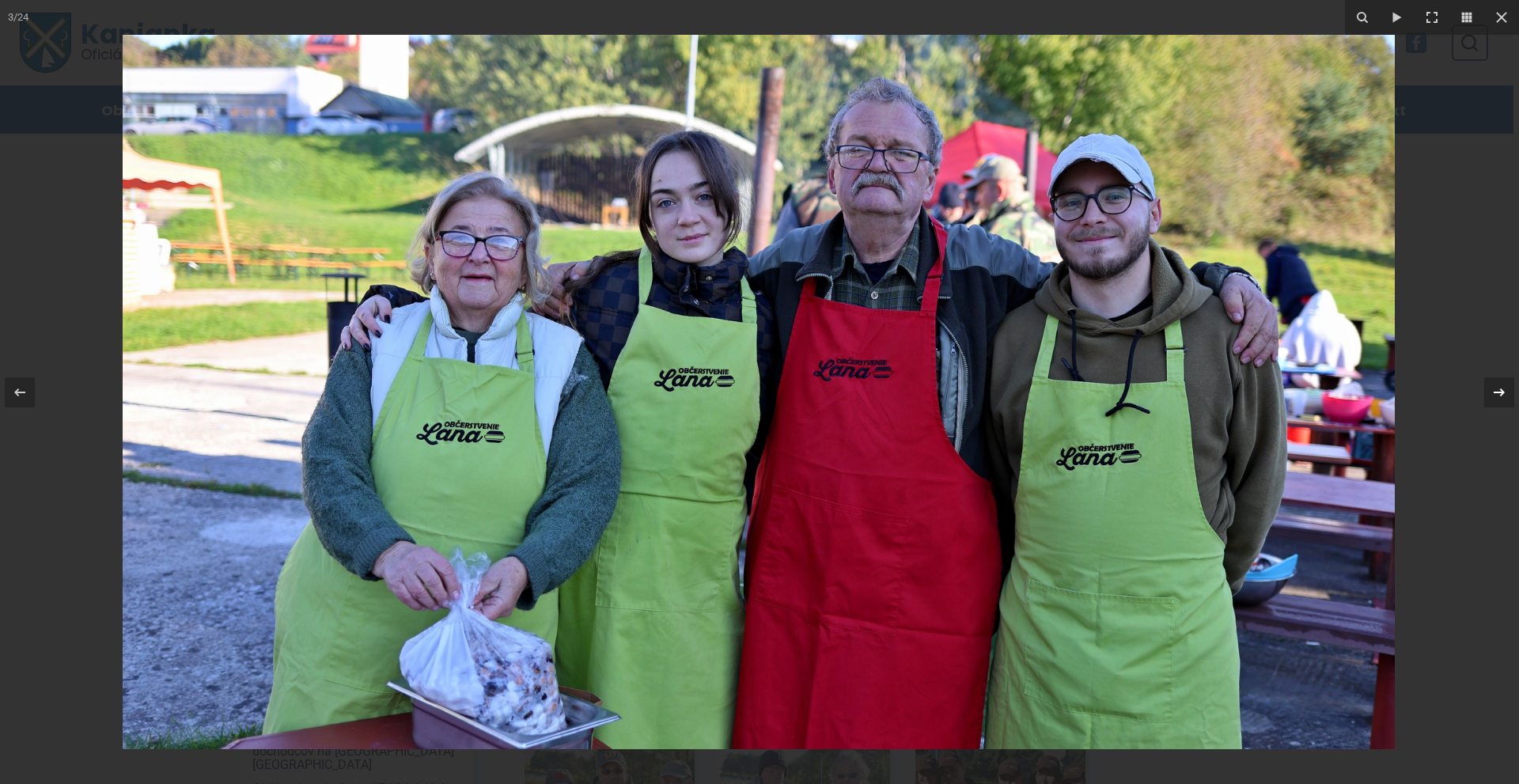
click at [1497, 387] on icon at bounding box center [1499, 392] width 19 height 19
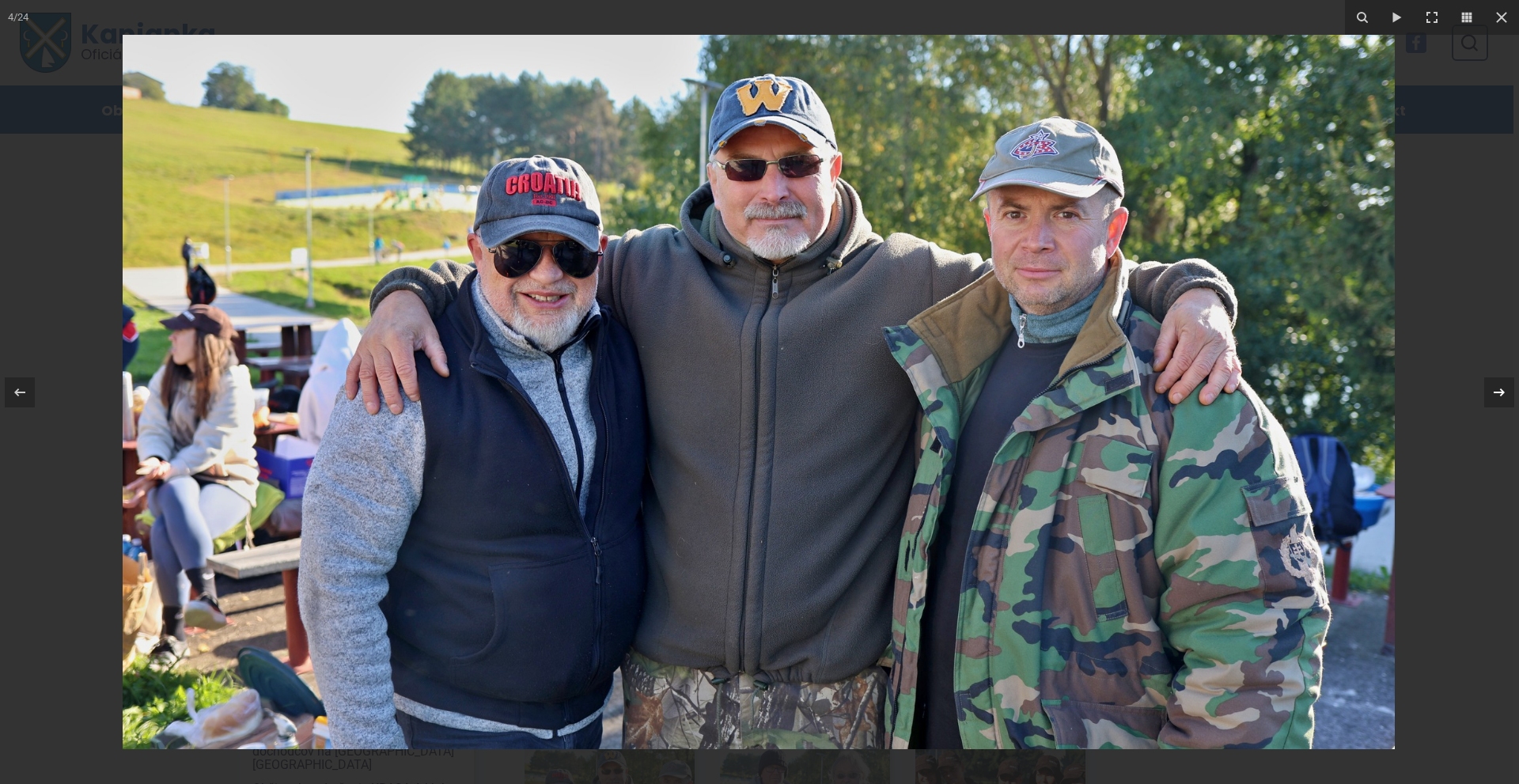
click at [1498, 390] on icon at bounding box center [1499, 392] width 19 height 19
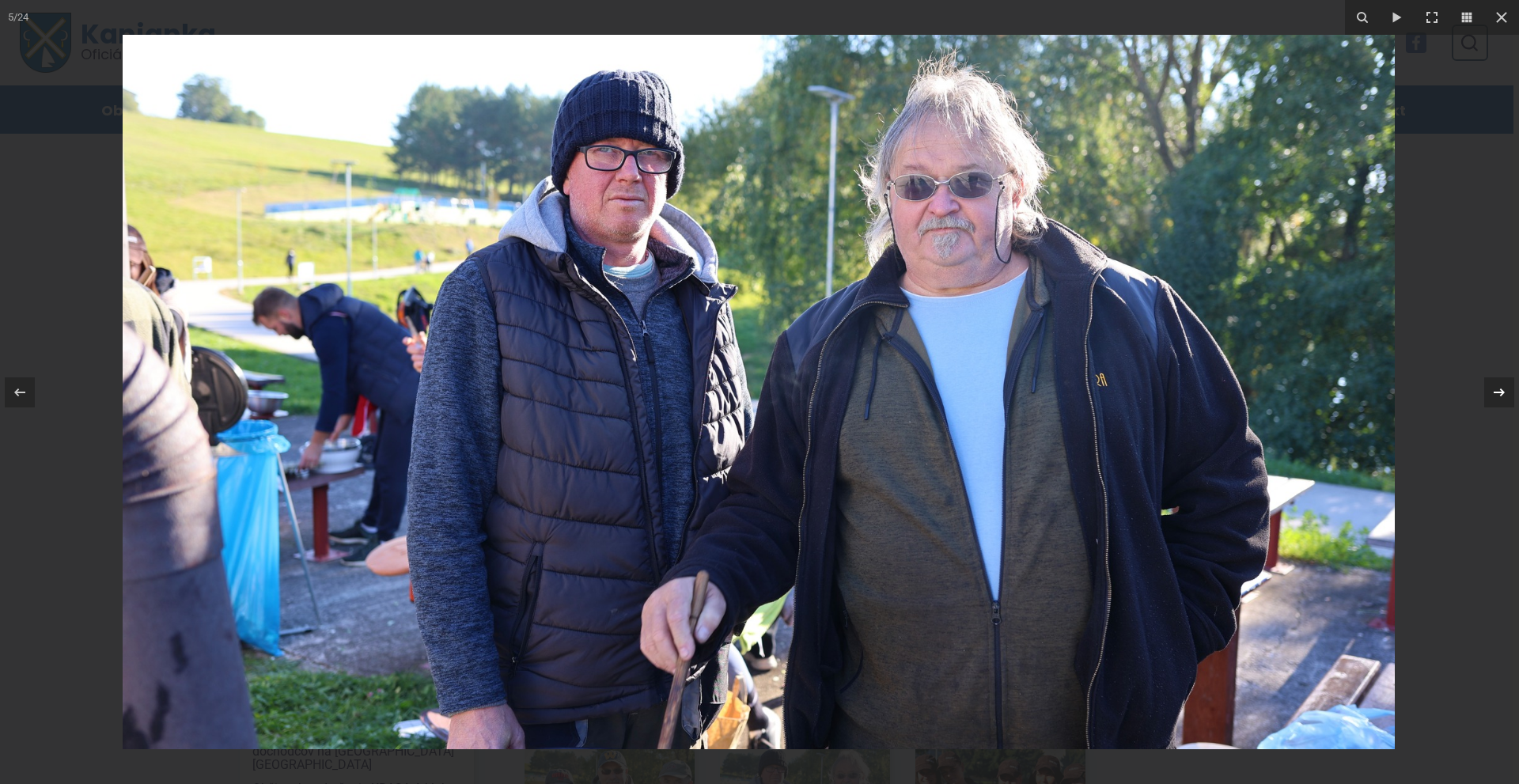
click at [1499, 389] on icon at bounding box center [1499, 392] width 19 height 19
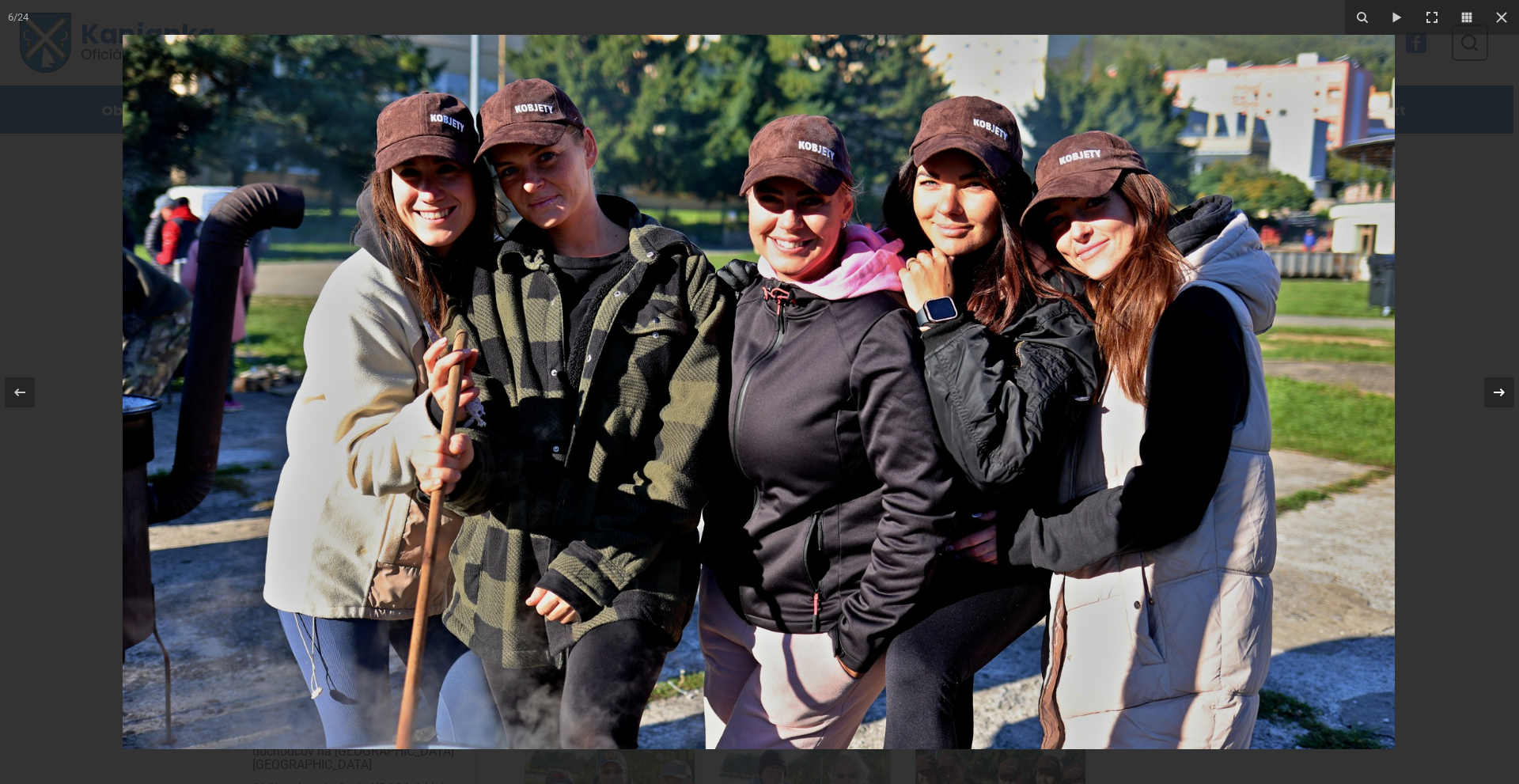
click at [1498, 385] on icon at bounding box center [1499, 392] width 19 height 19
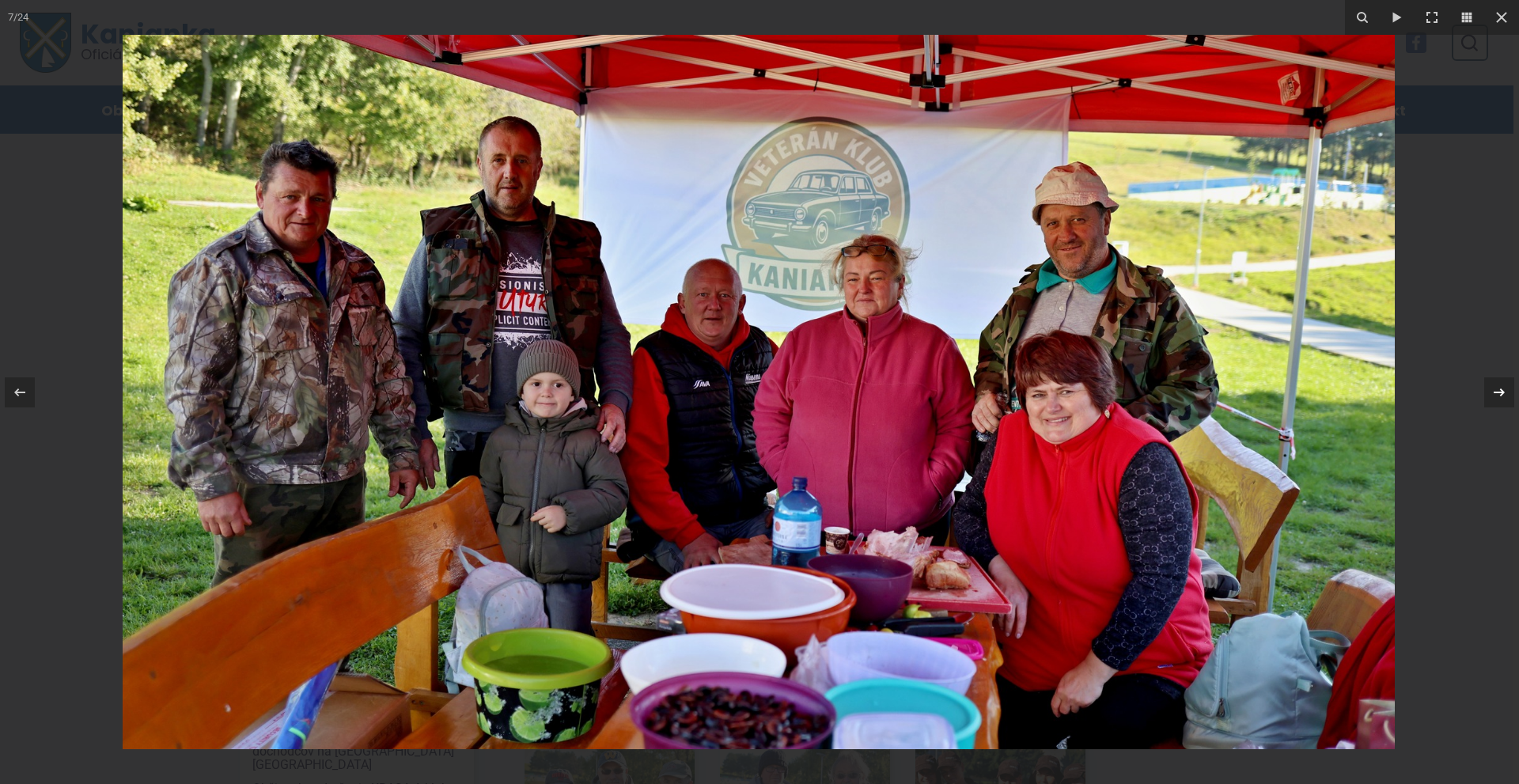
click at [1499, 390] on icon at bounding box center [1499, 392] width 19 height 19
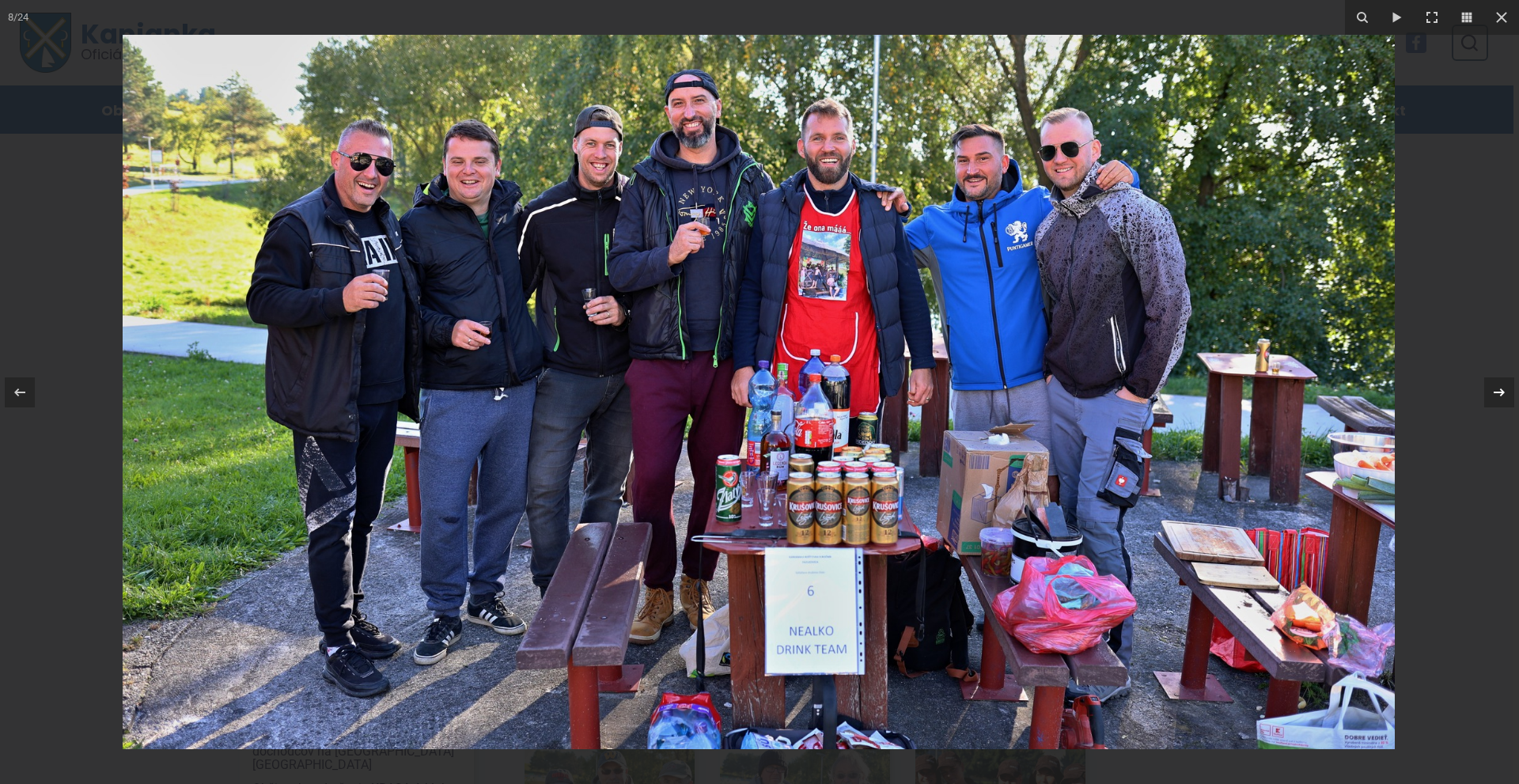
click at [1502, 388] on icon at bounding box center [1499, 392] width 19 height 19
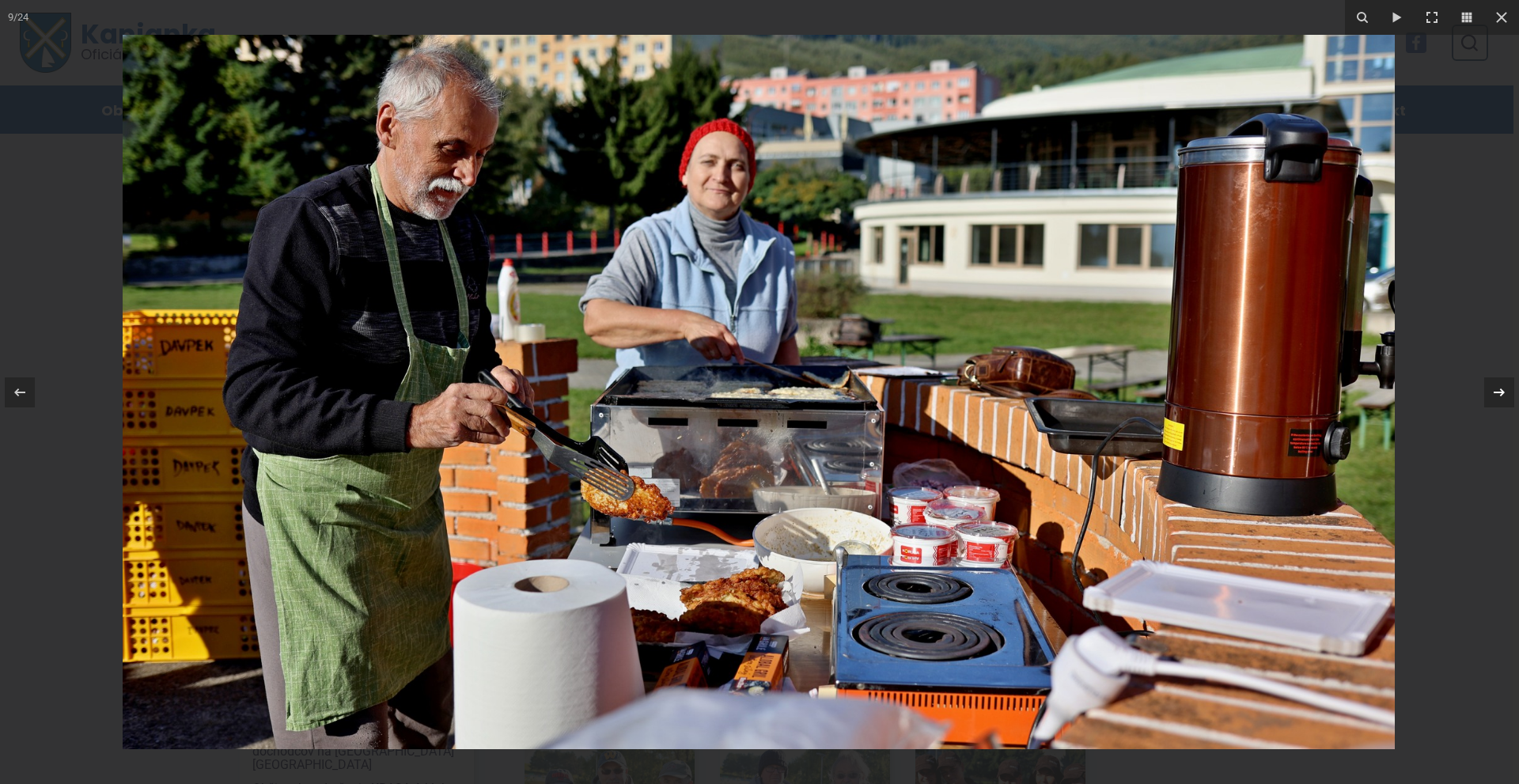
click at [1501, 390] on icon at bounding box center [1499, 392] width 11 height 8
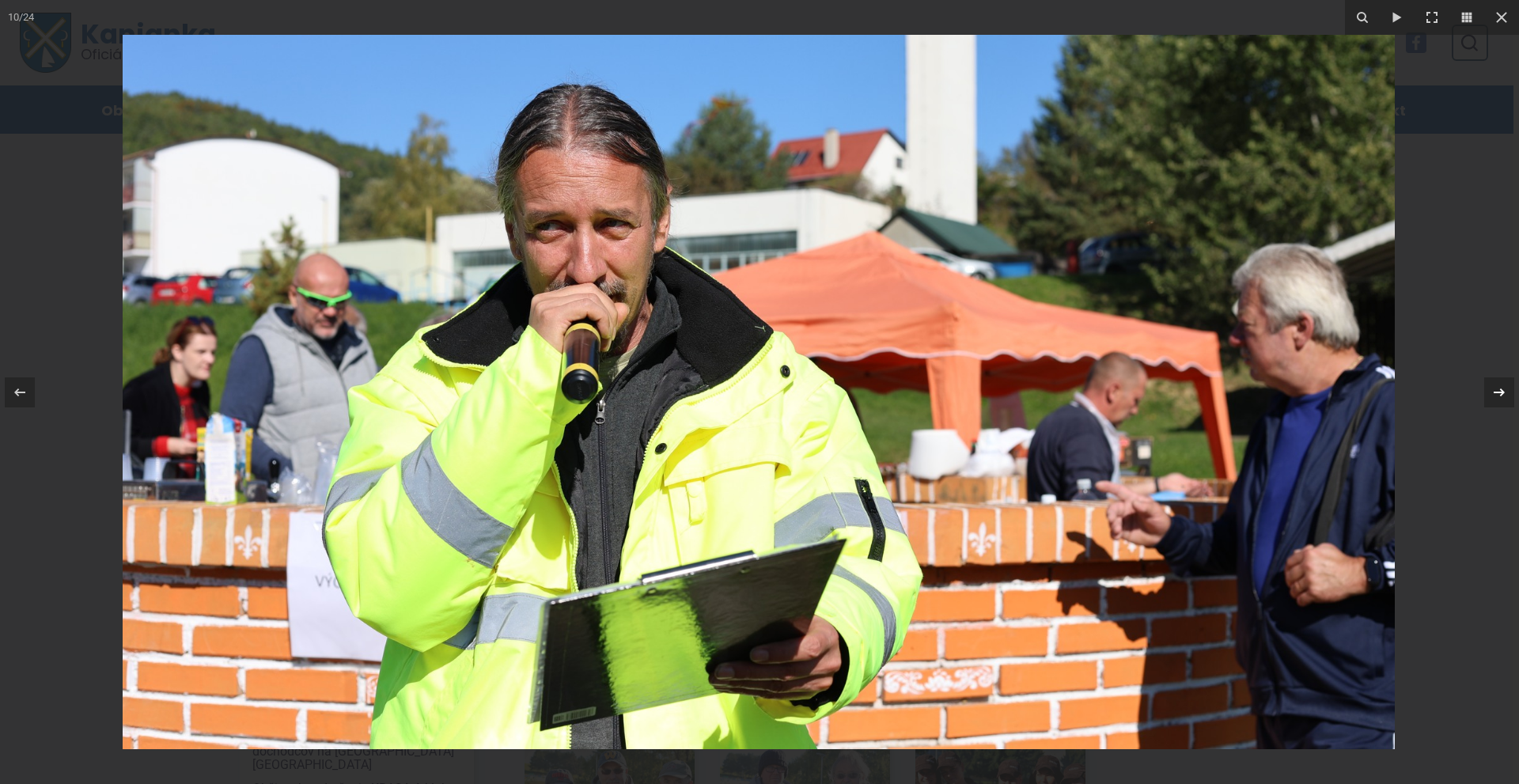
click at [1499, 390] on icon at bounding box center [1499, 392] width 19 height 19
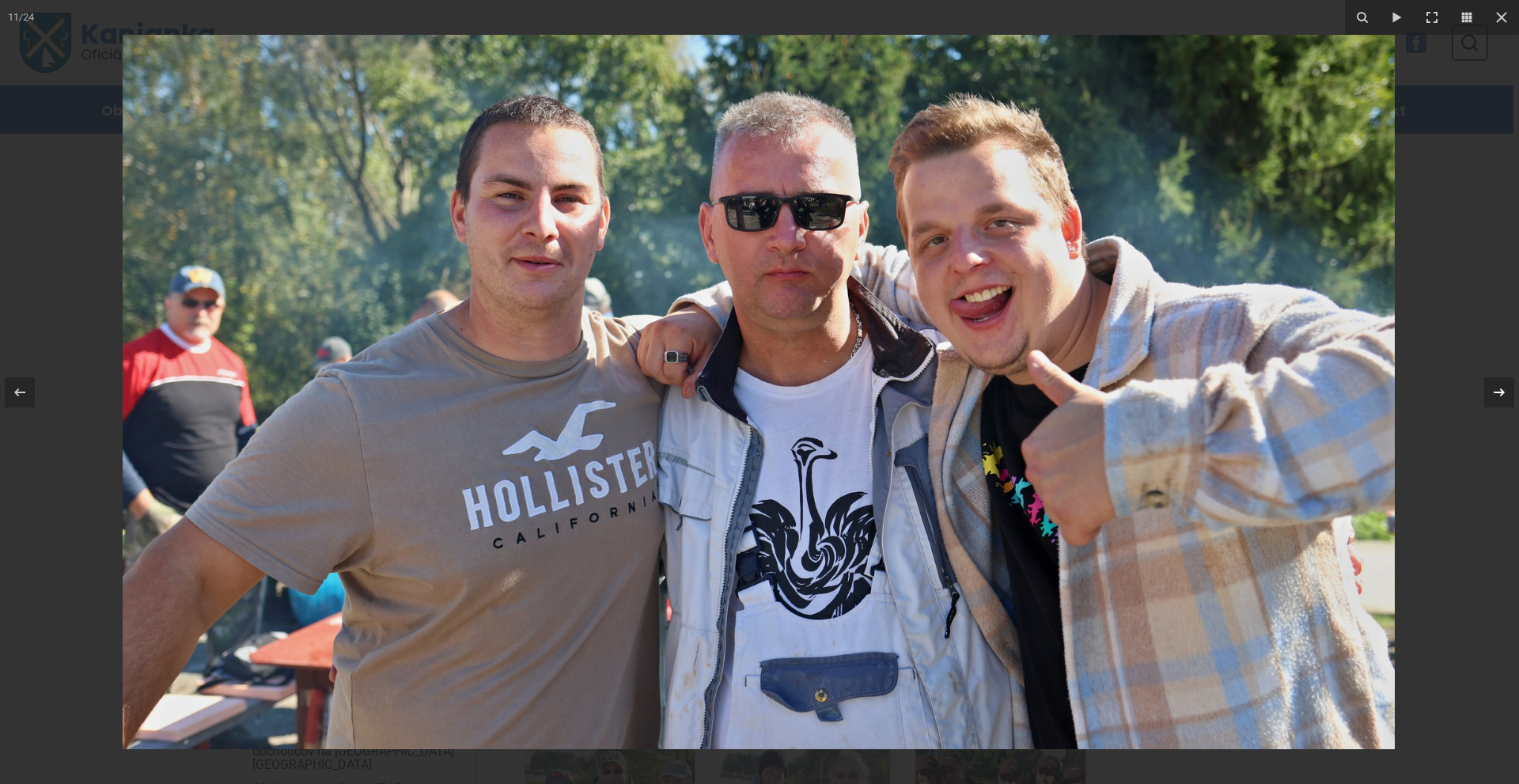
click at [1498, 392] on icon at bounding box center [1499, 392] width 11 height 8
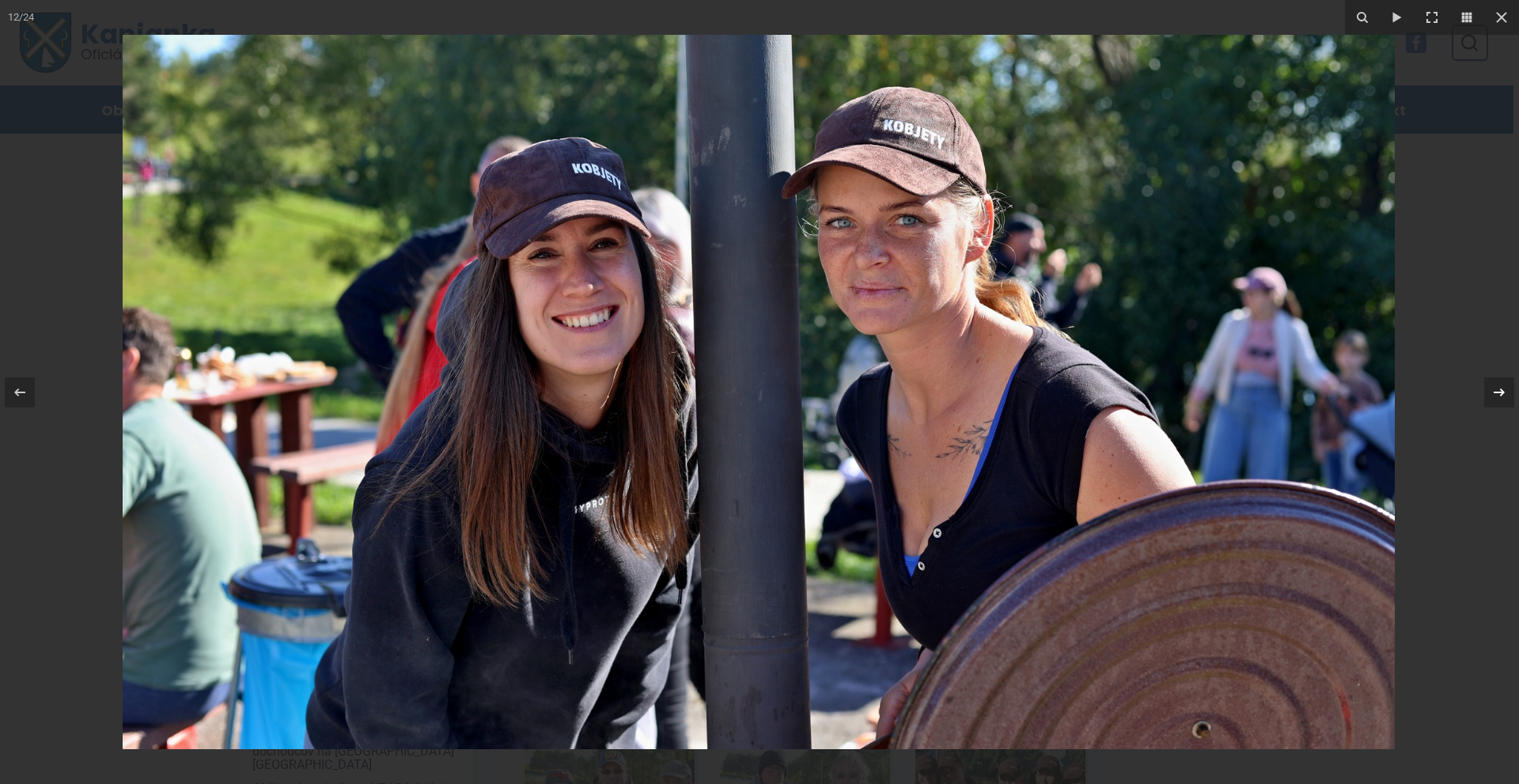
click at [1502, 390] on icon at bounding box center [1499, 392] width 11 height 8
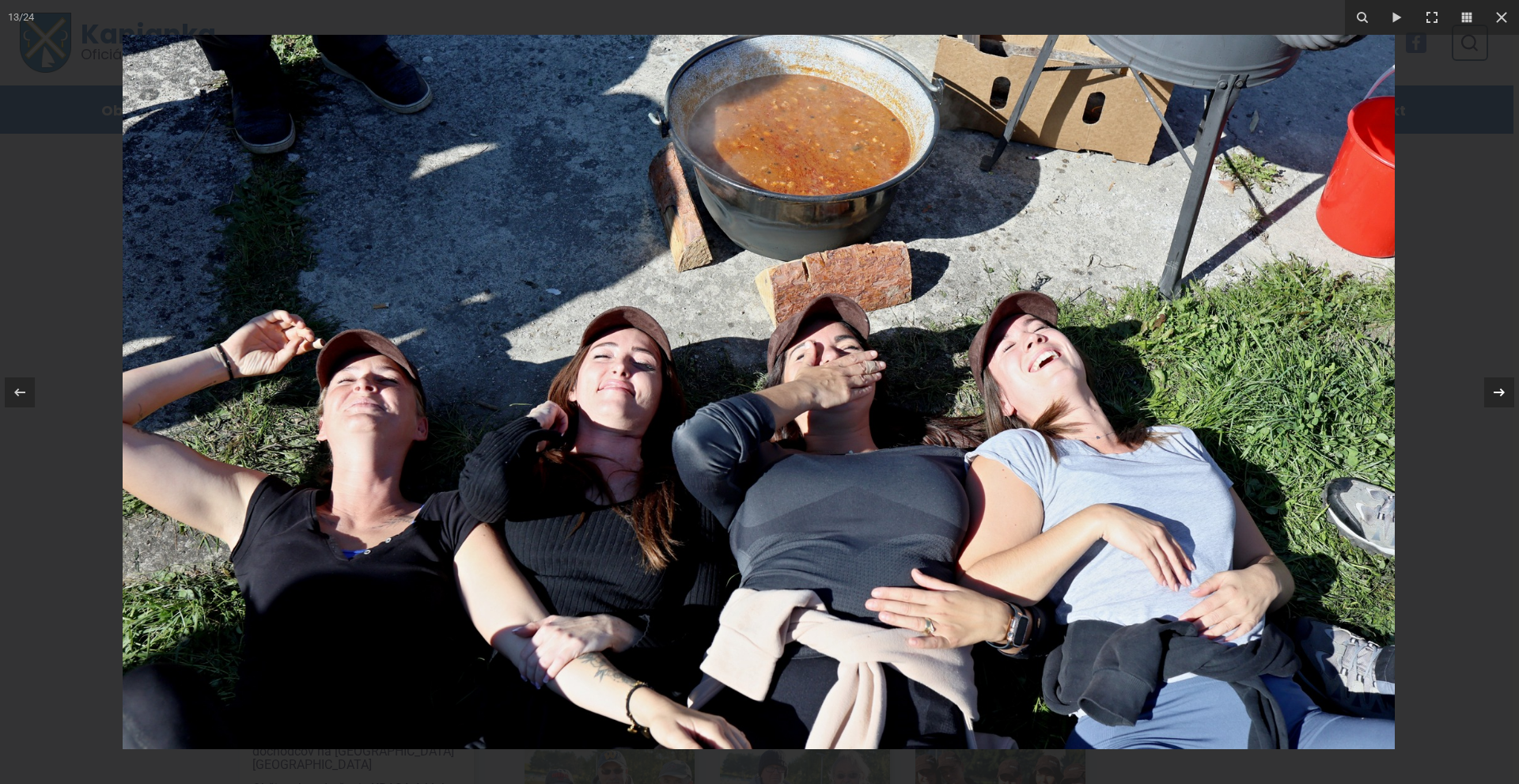
click at [1500, 386] on icon at bounding box center [1499, 392] width 19 height 19
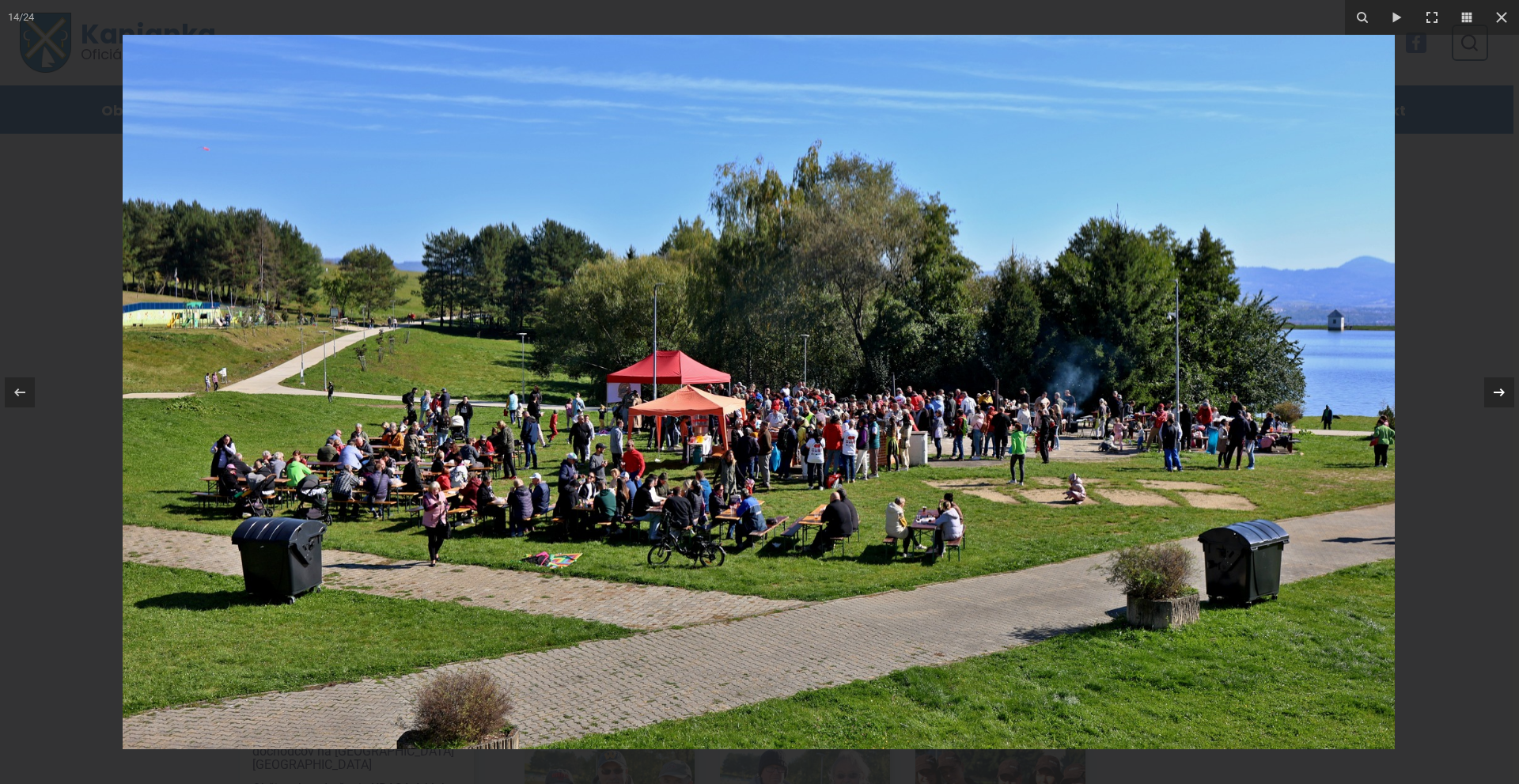
click at [1499, 390] on icon at bounding box center [1499, 392] width 19 height 19
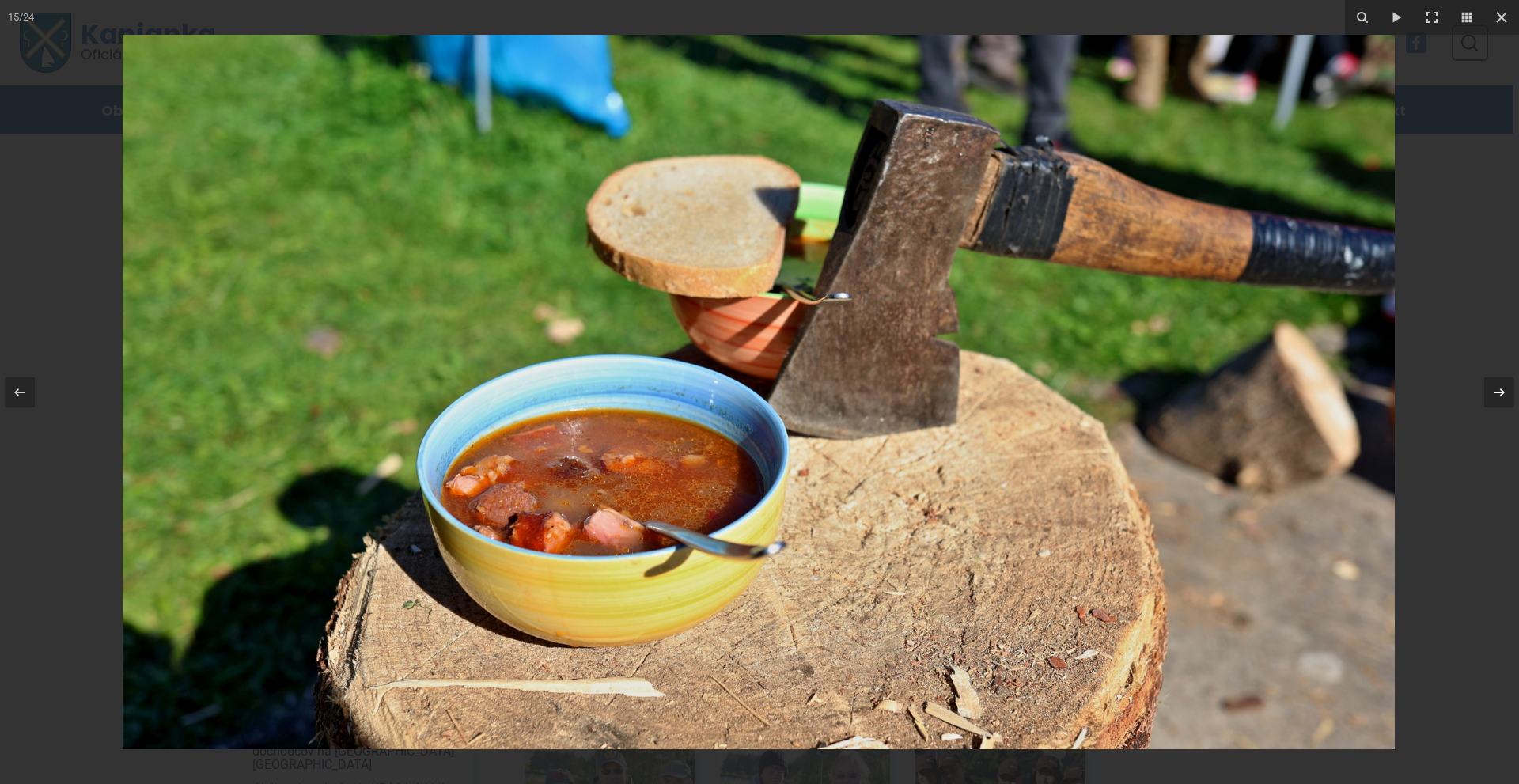
click at [1500, 390] on icon at bounding box center [1499, 392] width 19 height 19
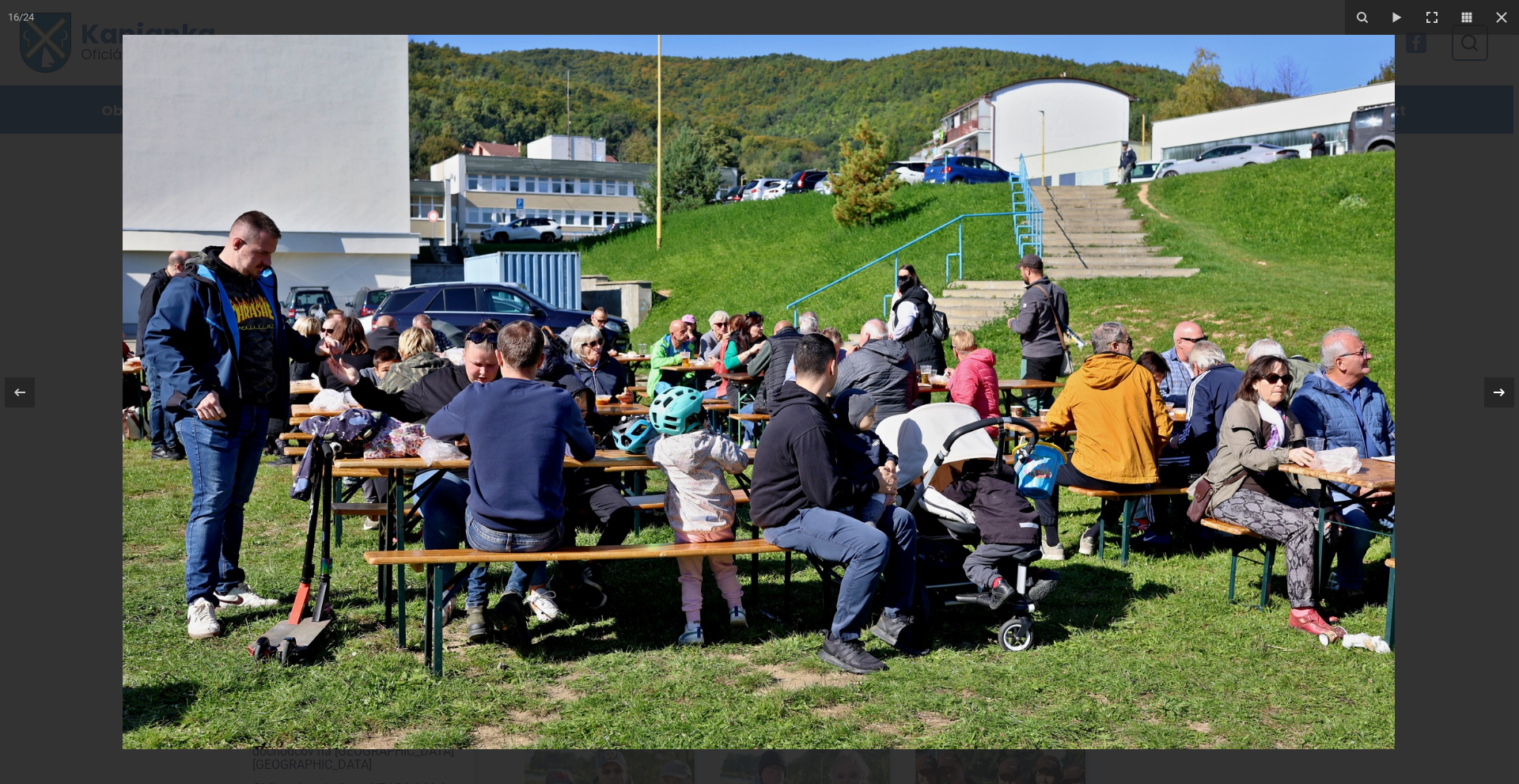
click at [1498, 389] on icon at bounding box center [1499, 392] width 19 height 19
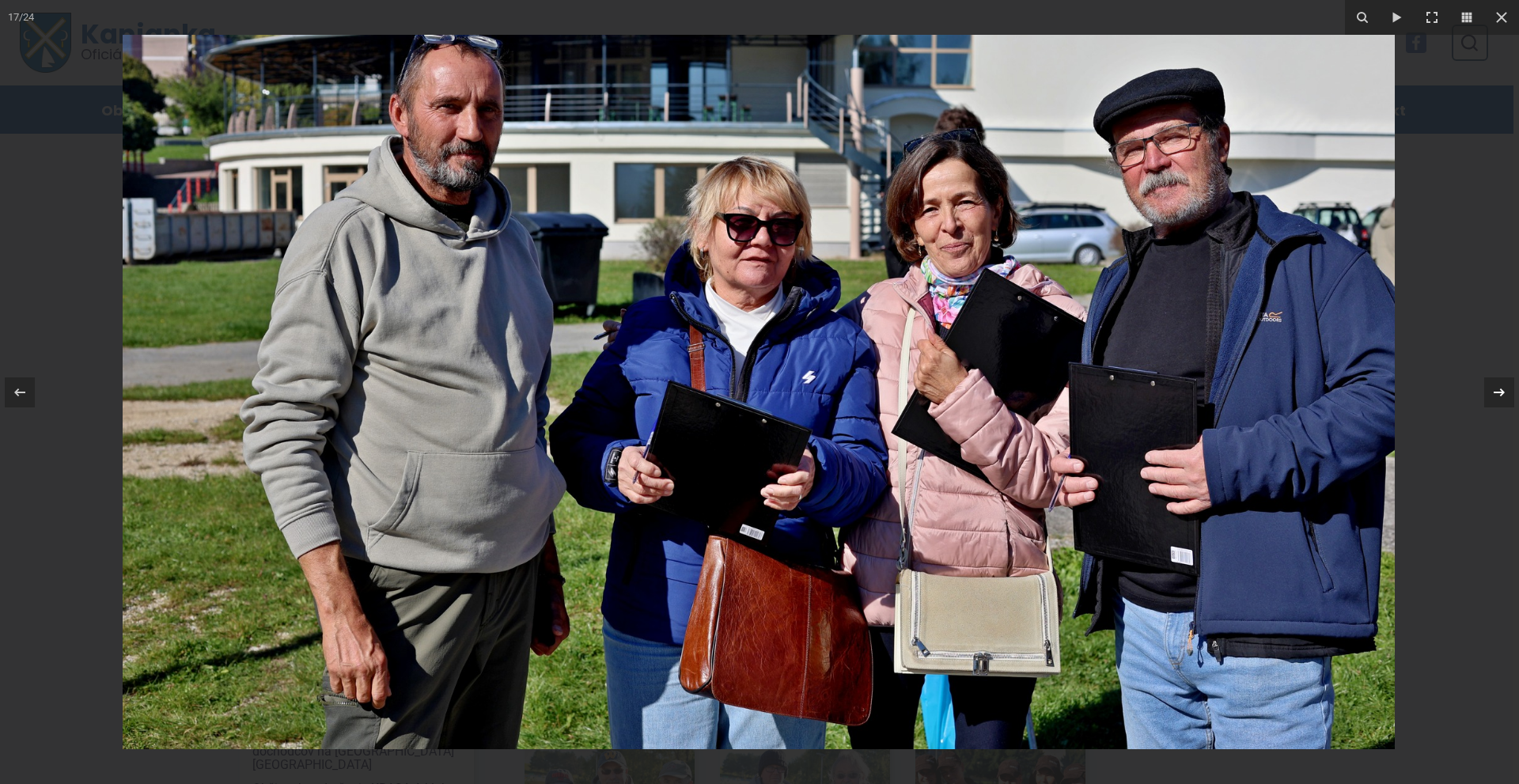
click at [1498, 385] on icon at bounding box center [1499, 392] width 19 height 19
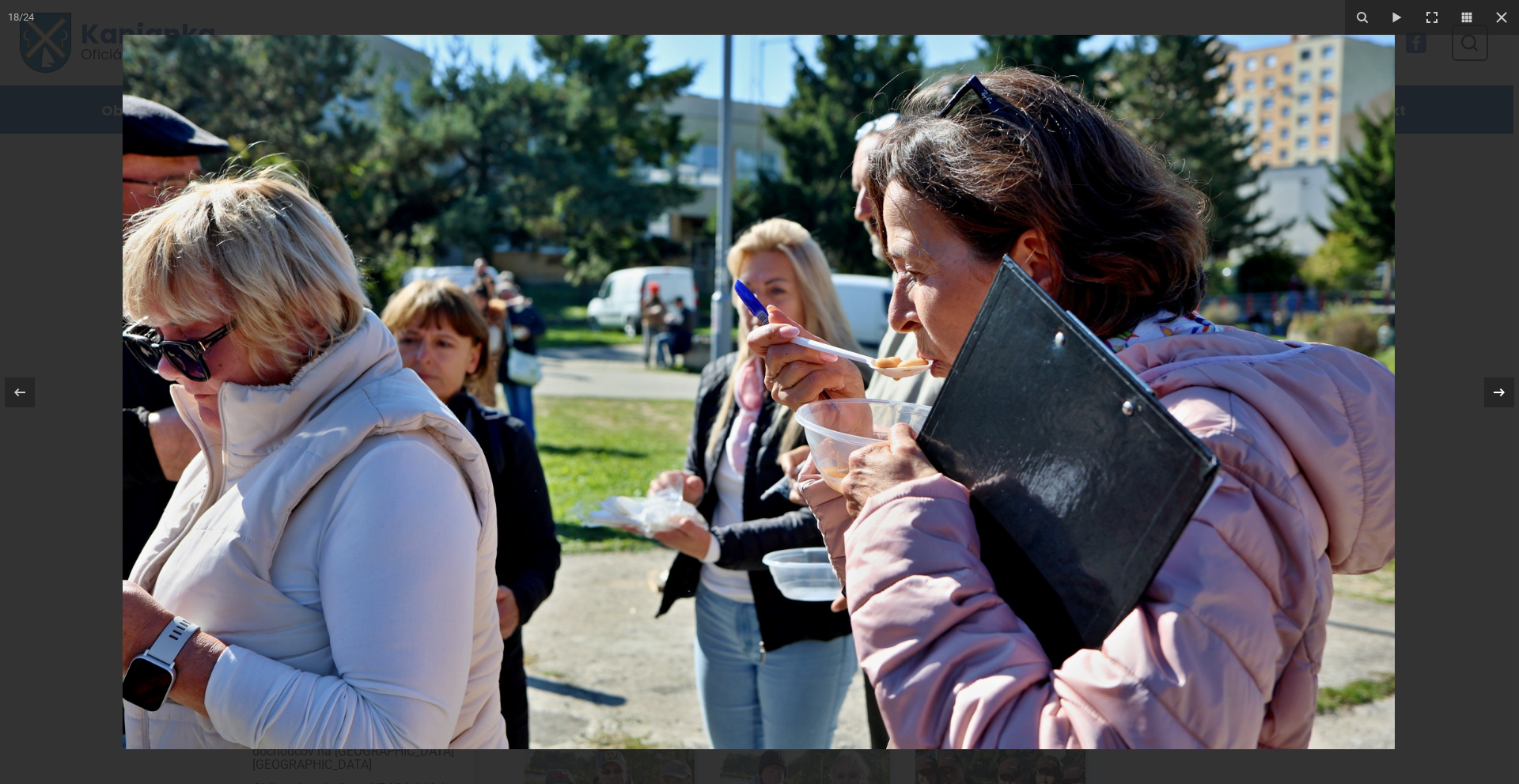
click at [1498, 386] on icon at bounding box center [1499, 392] width 19 height 19
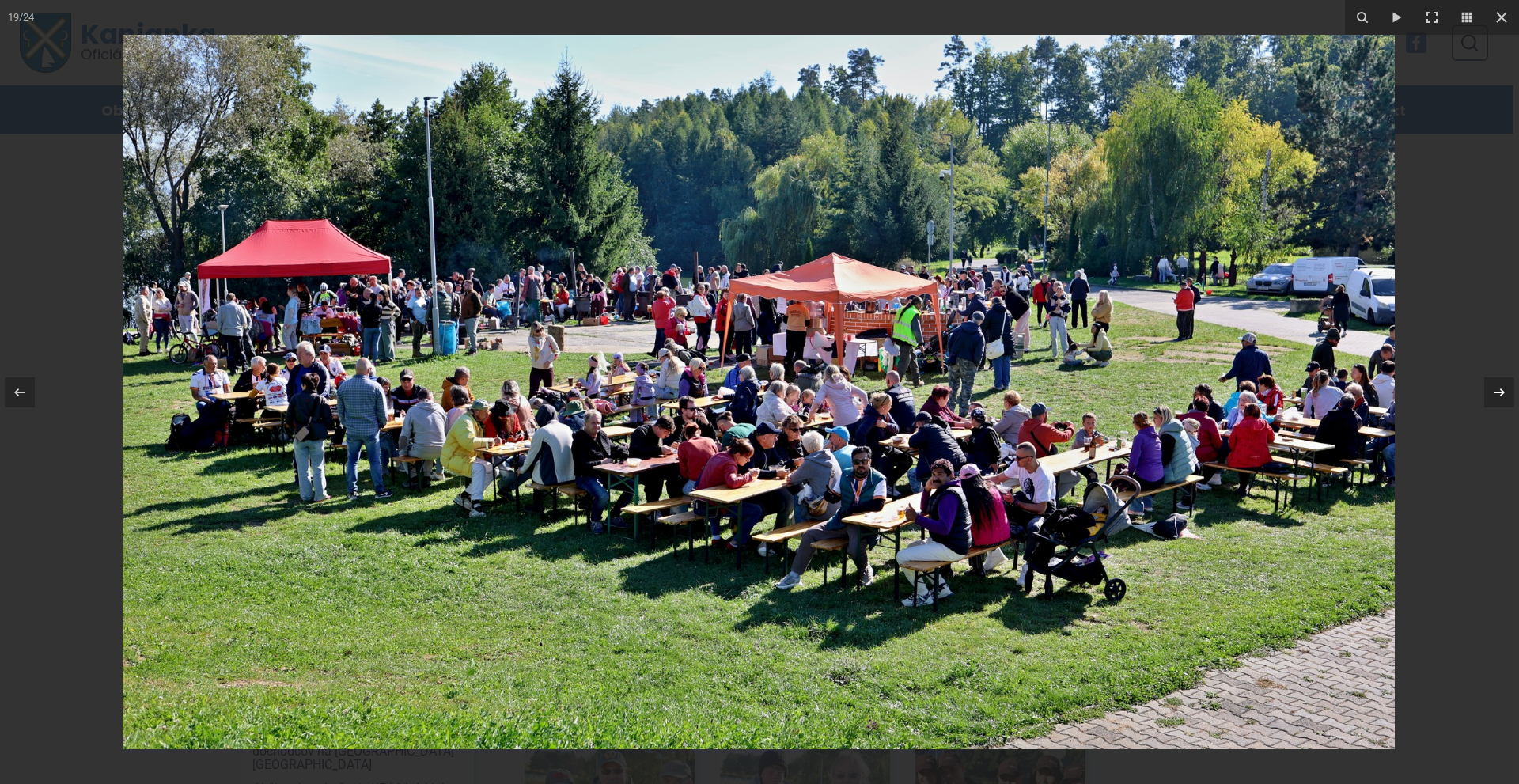
click at [1498, 385] on icon at bounding box center [1499, 392] width 19 height 19
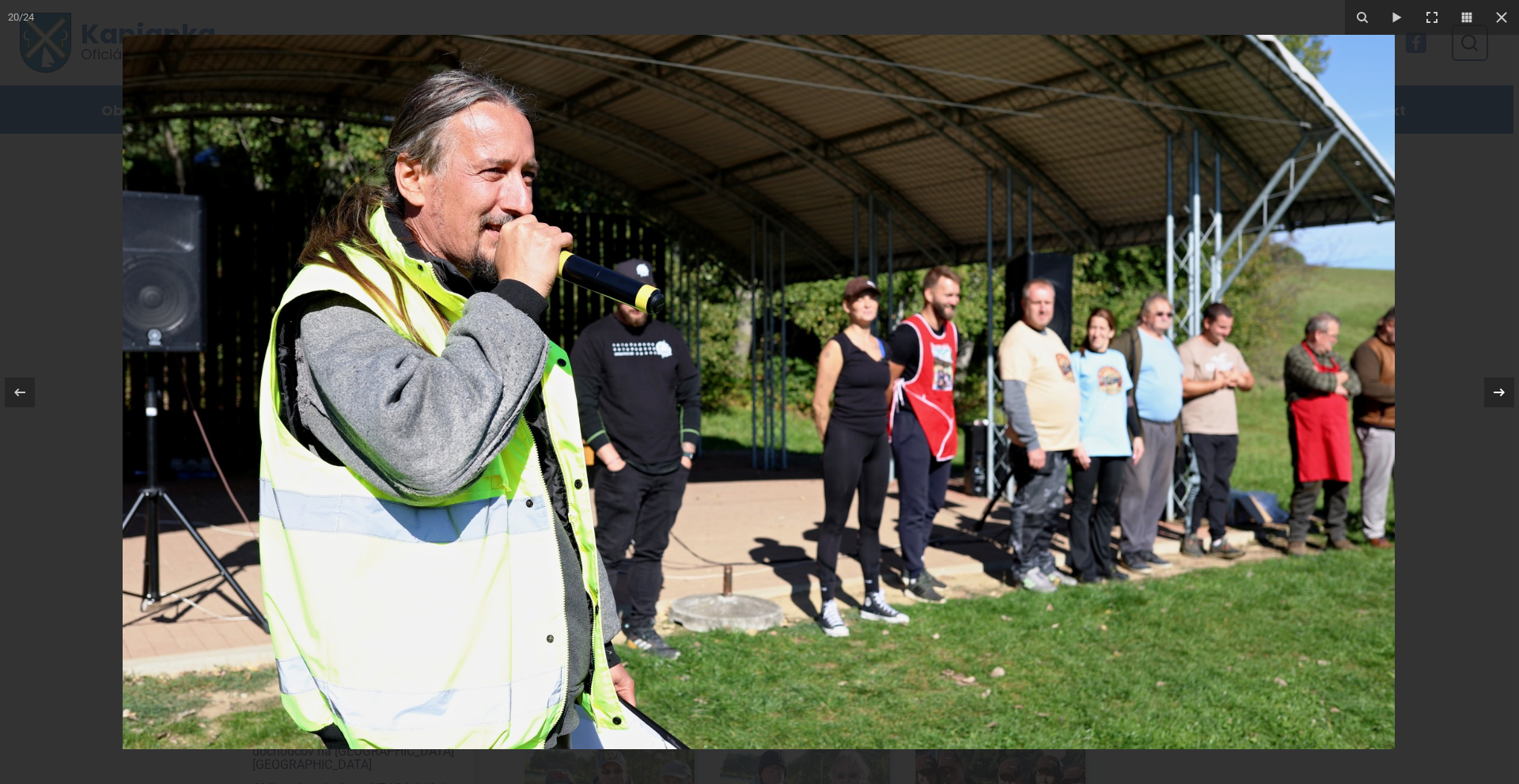
click at [1499, 389] on icon at bounding box center [1499, 392] width 19 height 19
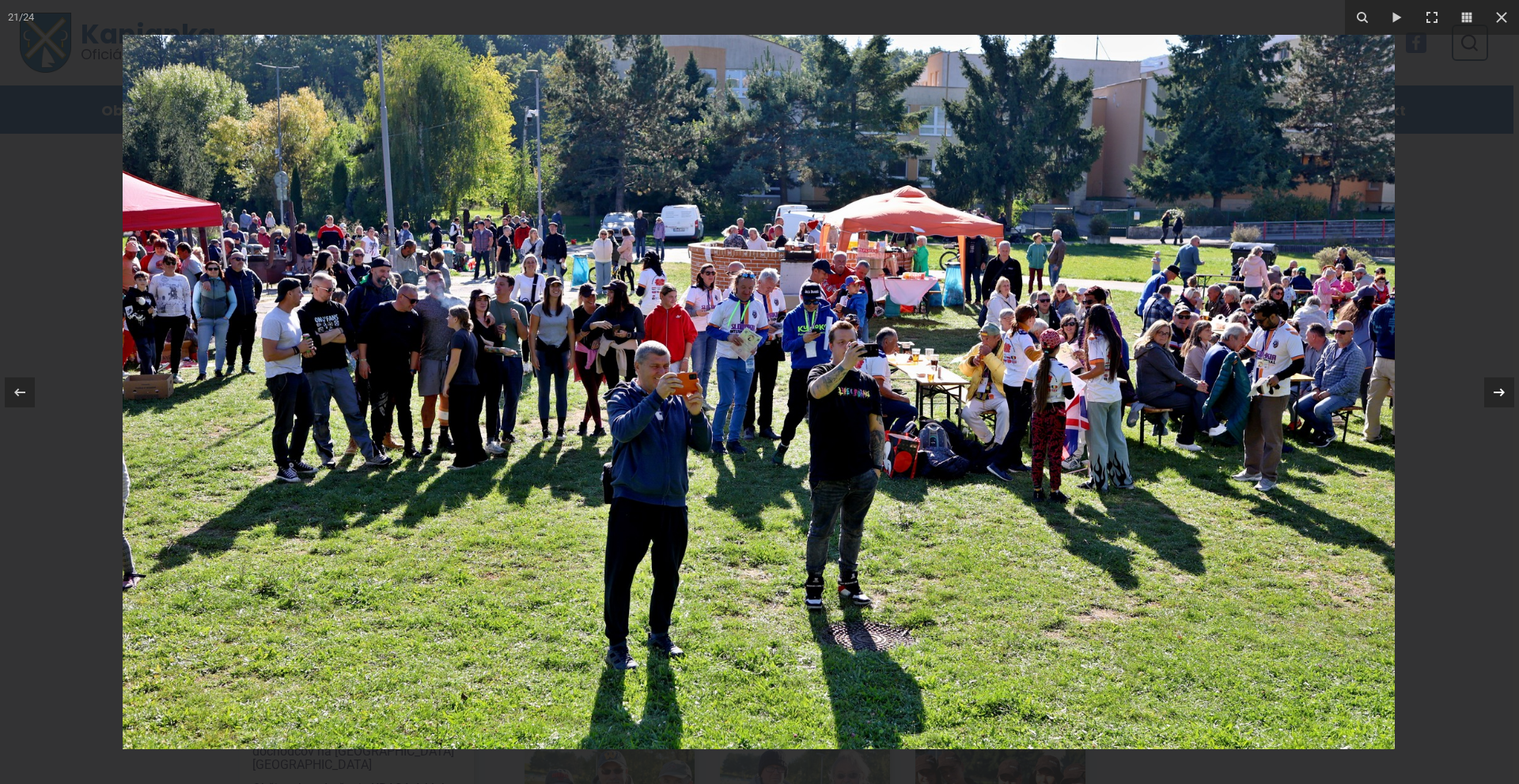
click at [1499, 389] on div "21 / 24" at bounding box center [760, 392] width 1519 height 784
click at [1500, 388] on icon at bounding box center [1499, 392] width 19 height 19
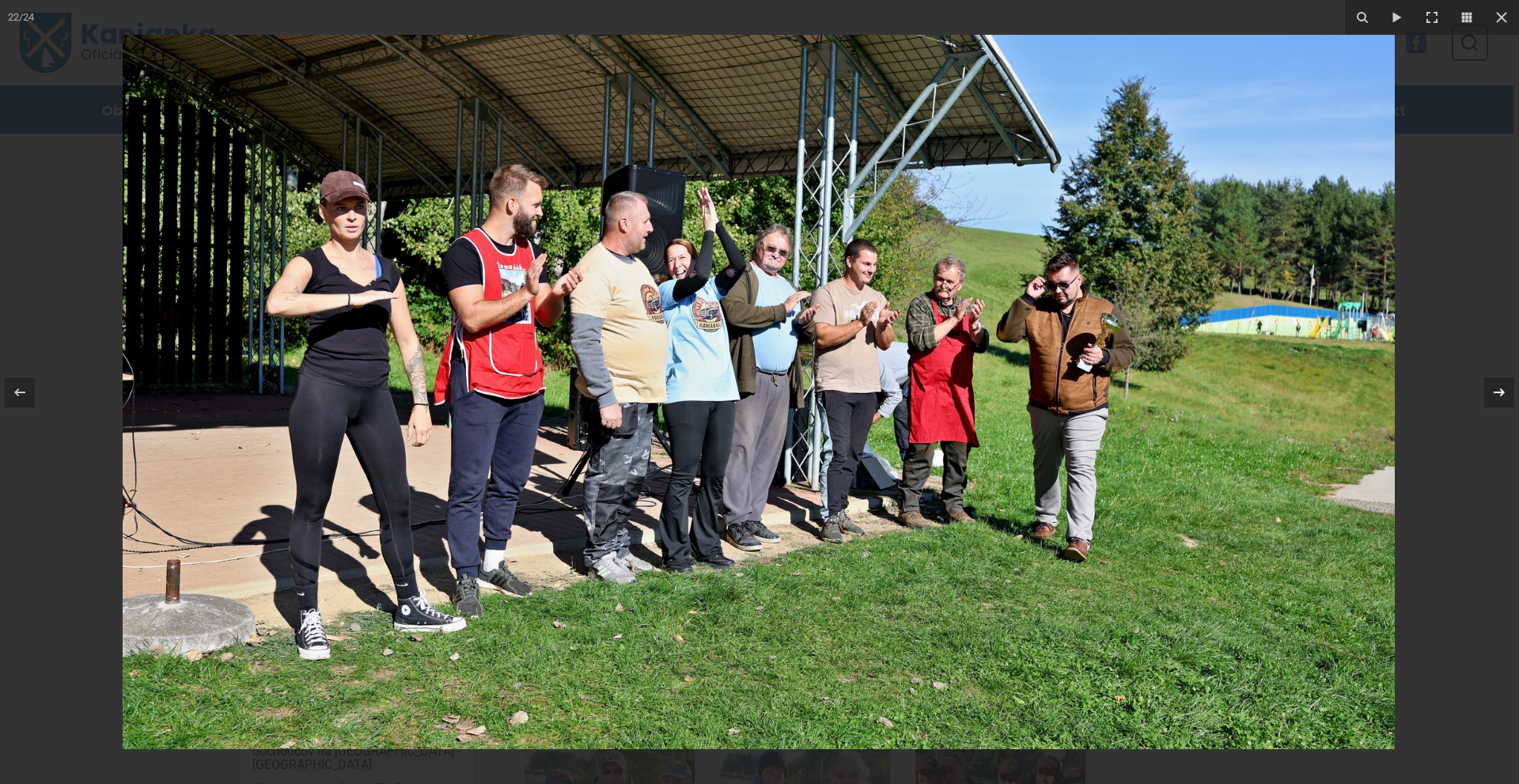
click at [1499, 385] on icon at bounding box center [1499, 392] width 19 height 19
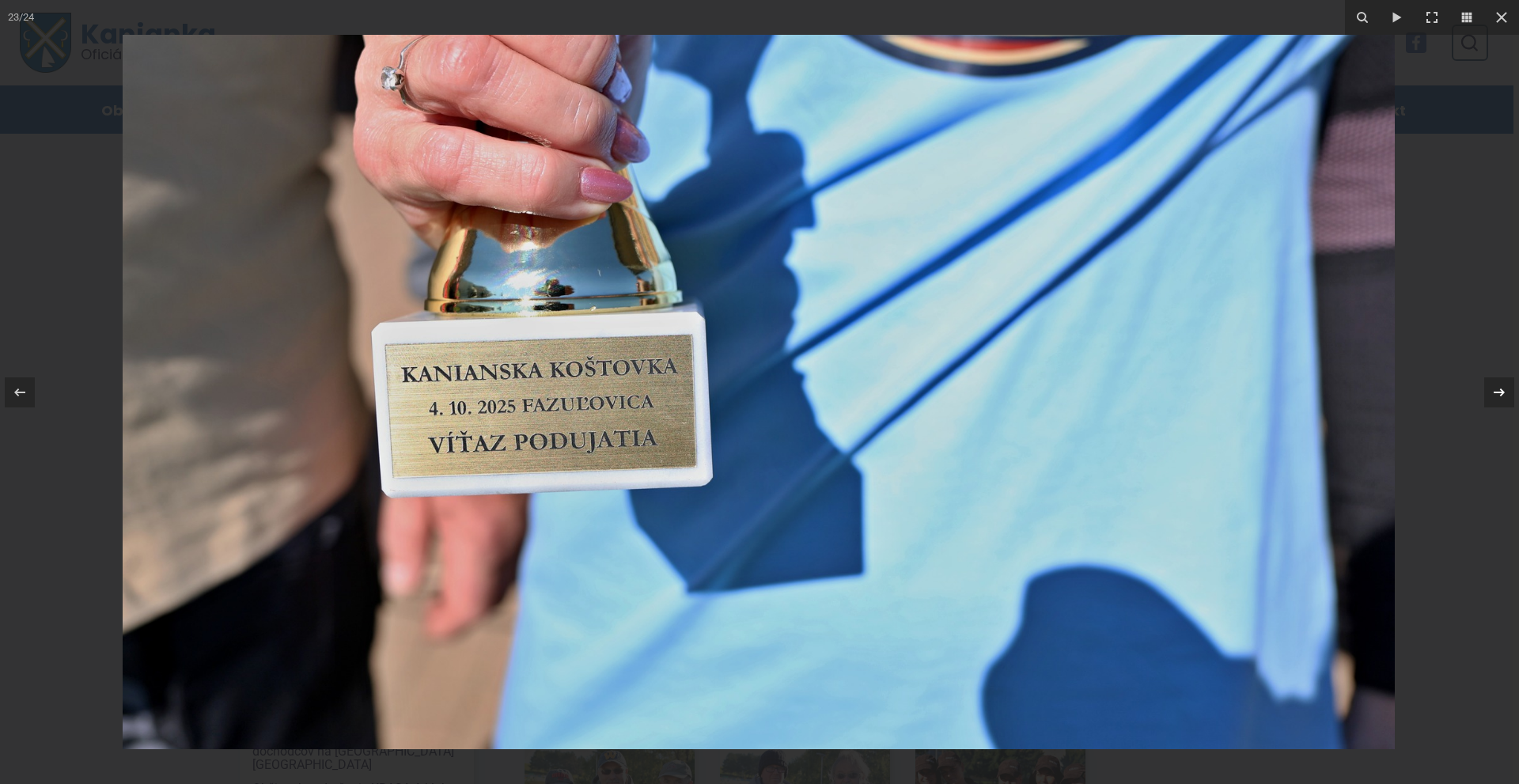
click at [1499, 388] on icon at bounding box center [1499, 392] width 19 height 19
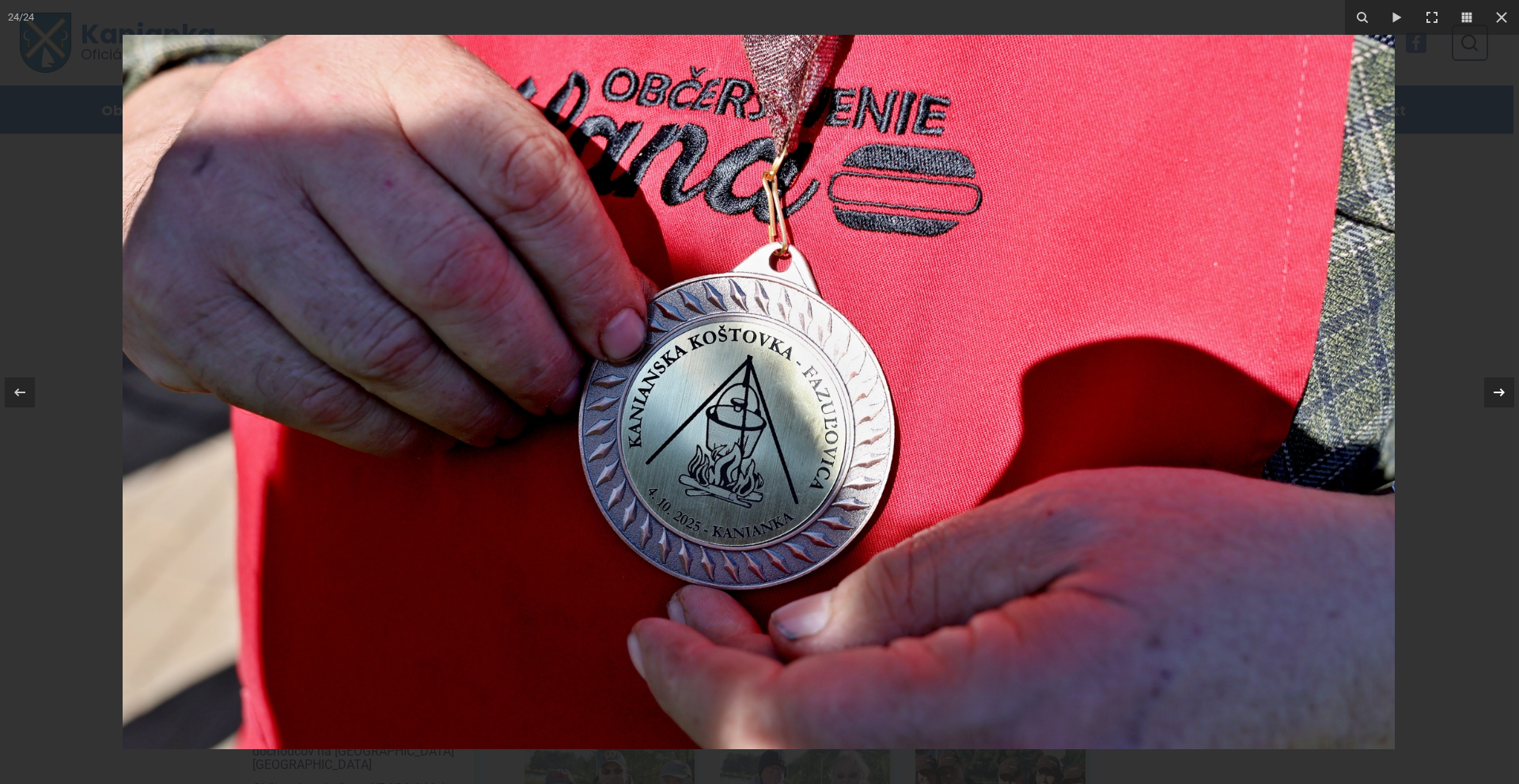
click at [1499, 388] on div "24 / 24" at bounding box center [760, 392] width 1519 height 784
click at [1499, 385] on icon at bounding box center [1499, 392] width 19 height 19
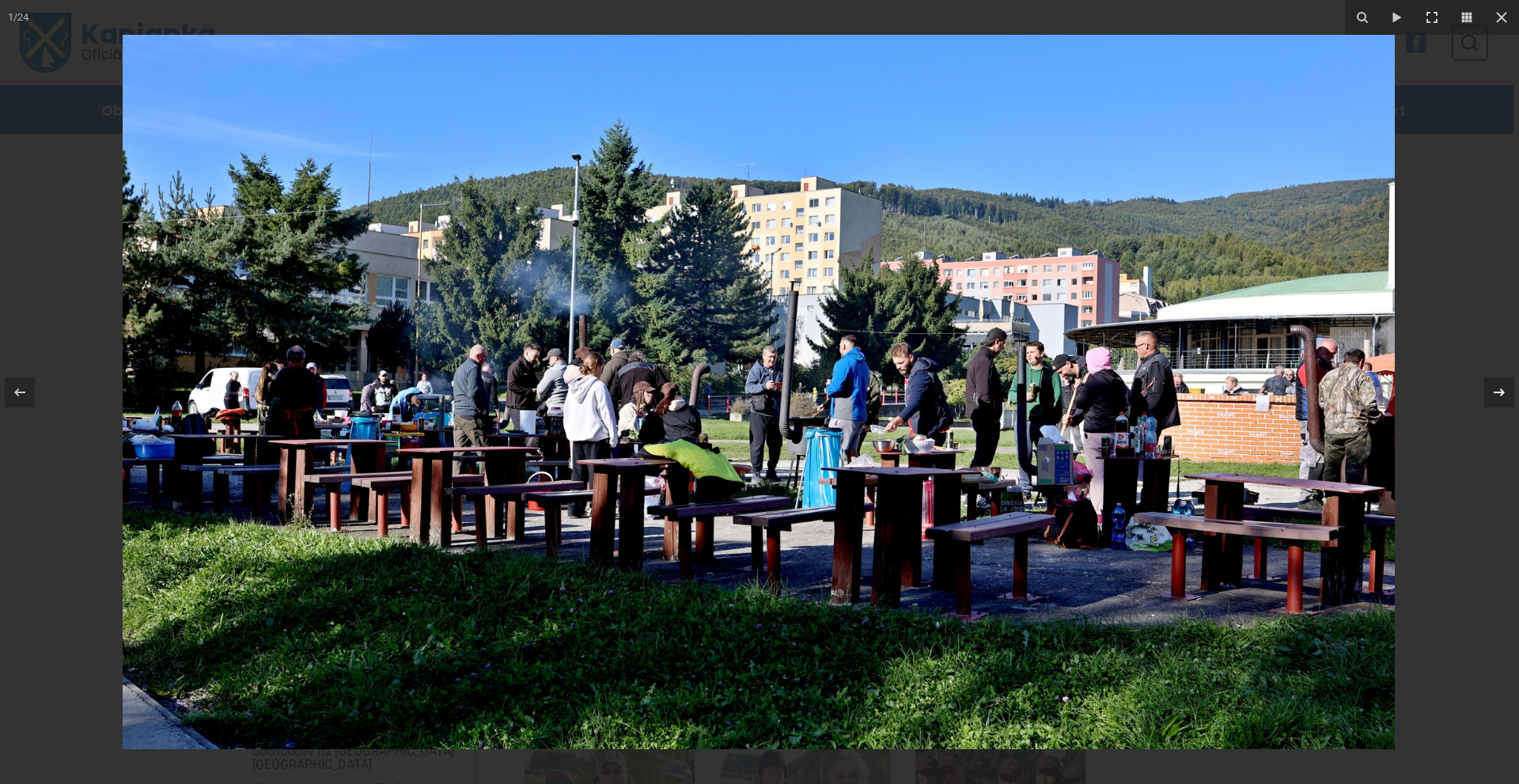
click at [1493, 389] on icon at bounding box center [1499, 392] width 19 height 19
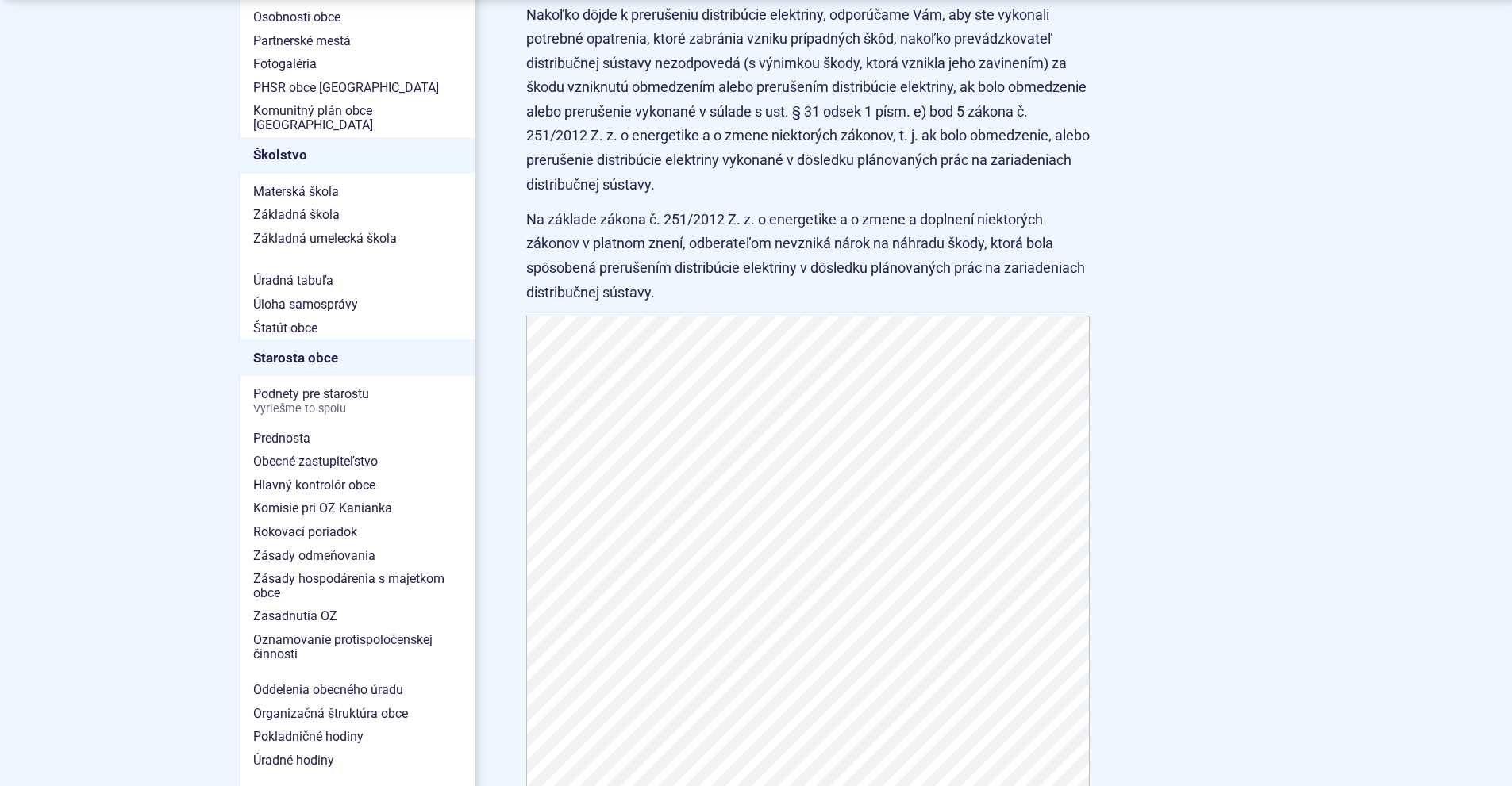
scroll to position [872, 0]
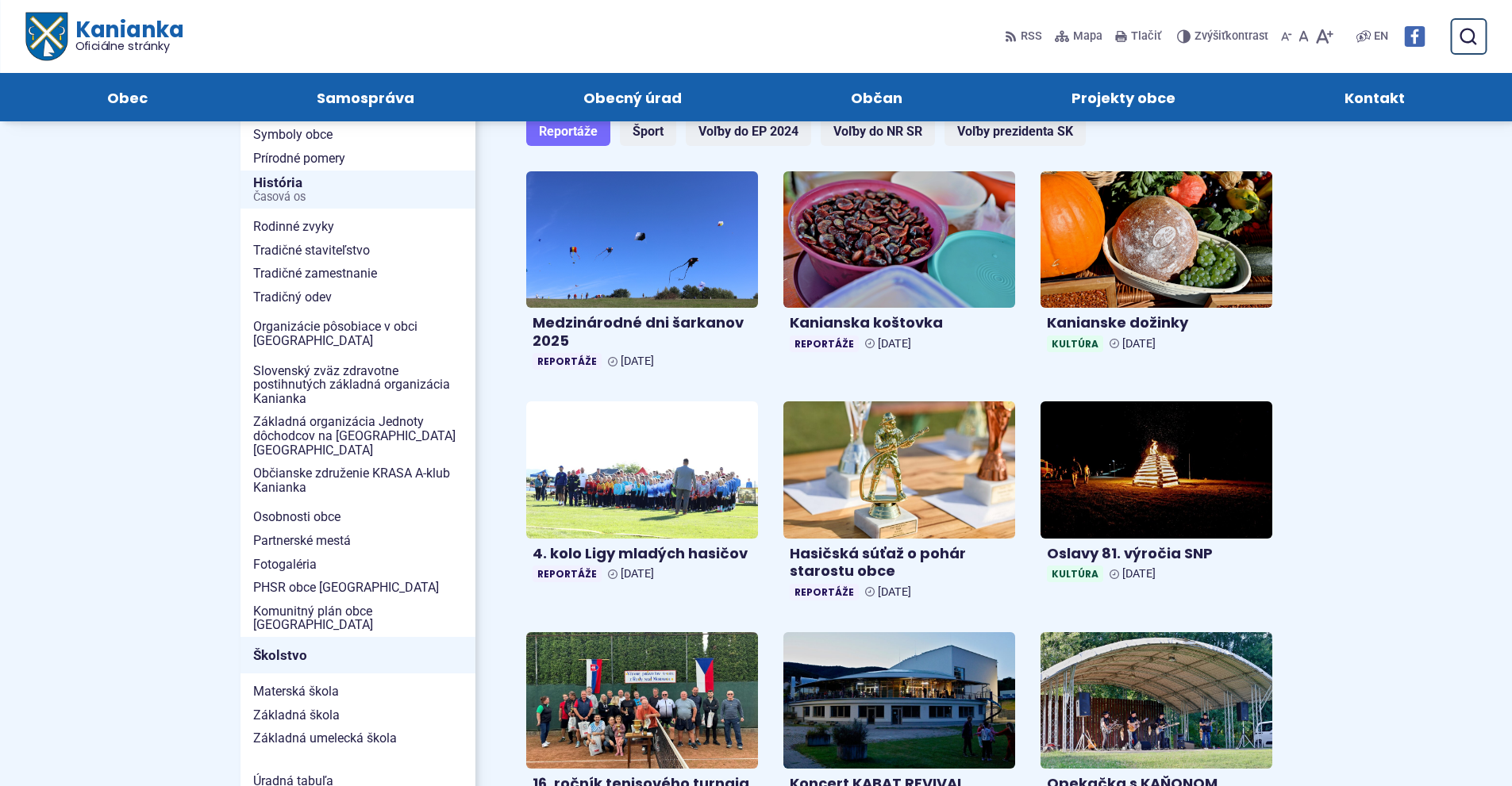
scroll to position [238, 0]
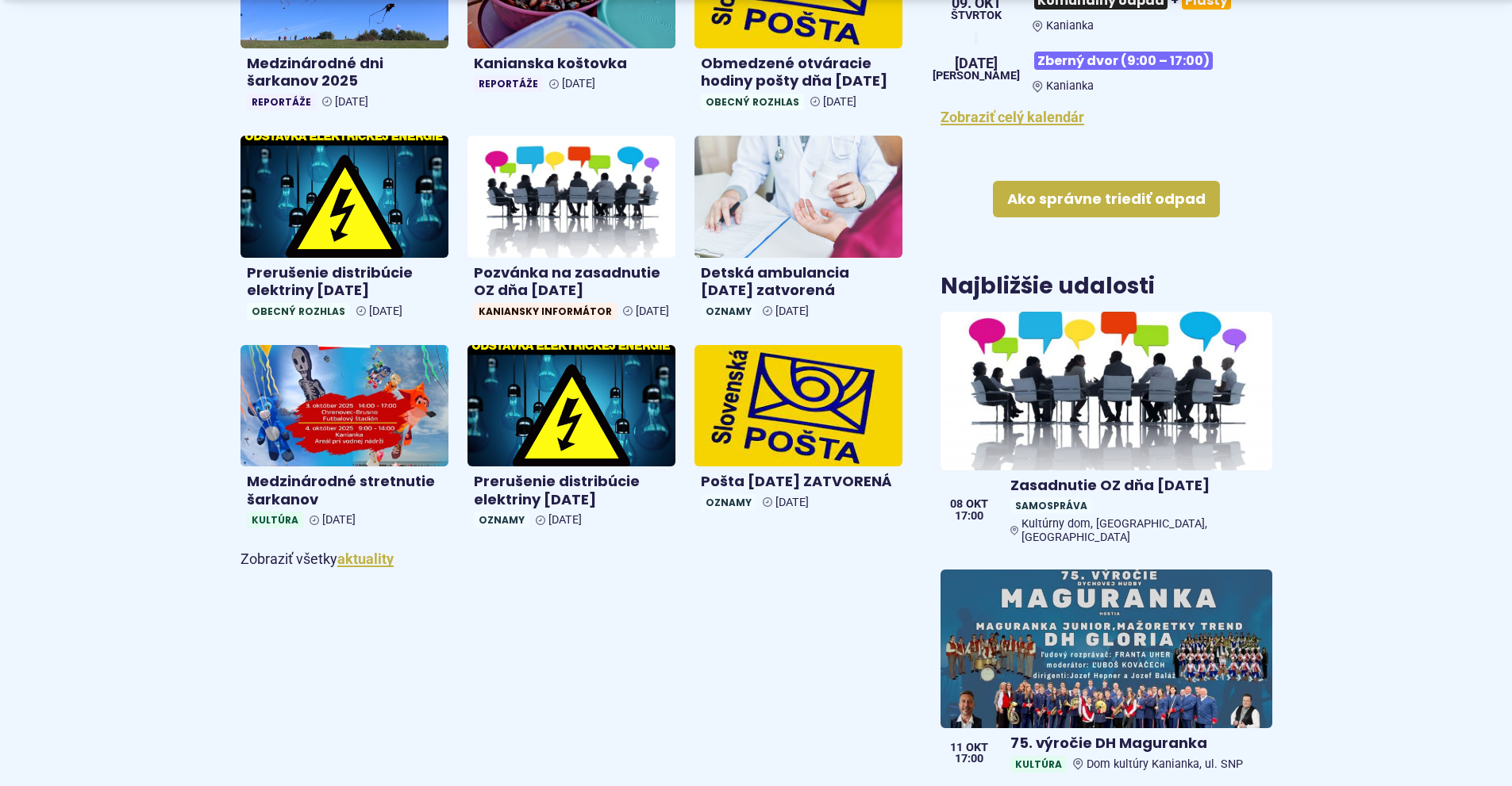
scroll to position [872, 0]
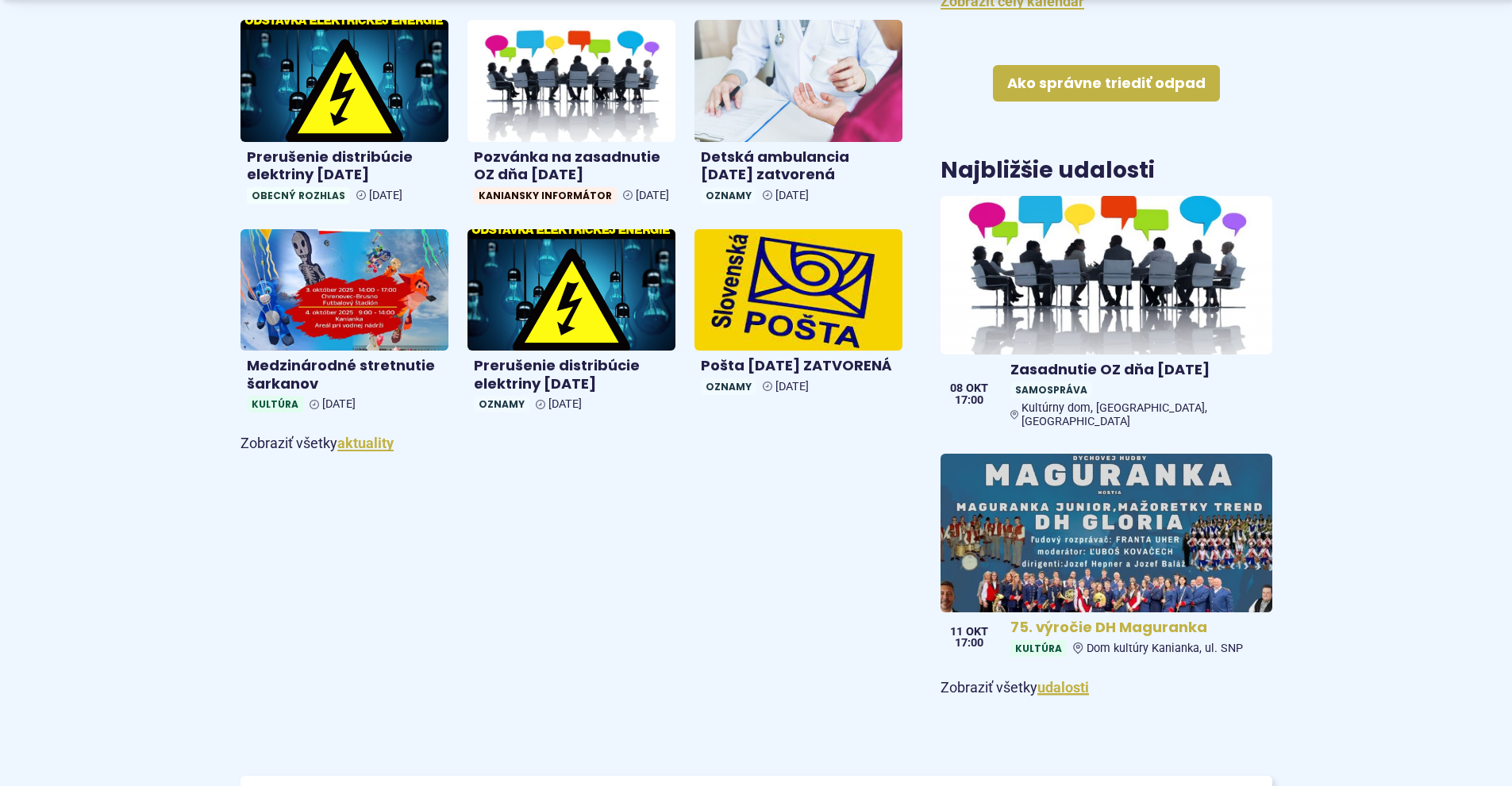
click at [1076, 544] on img at bounding box center [1106, 533] width 381 height 182
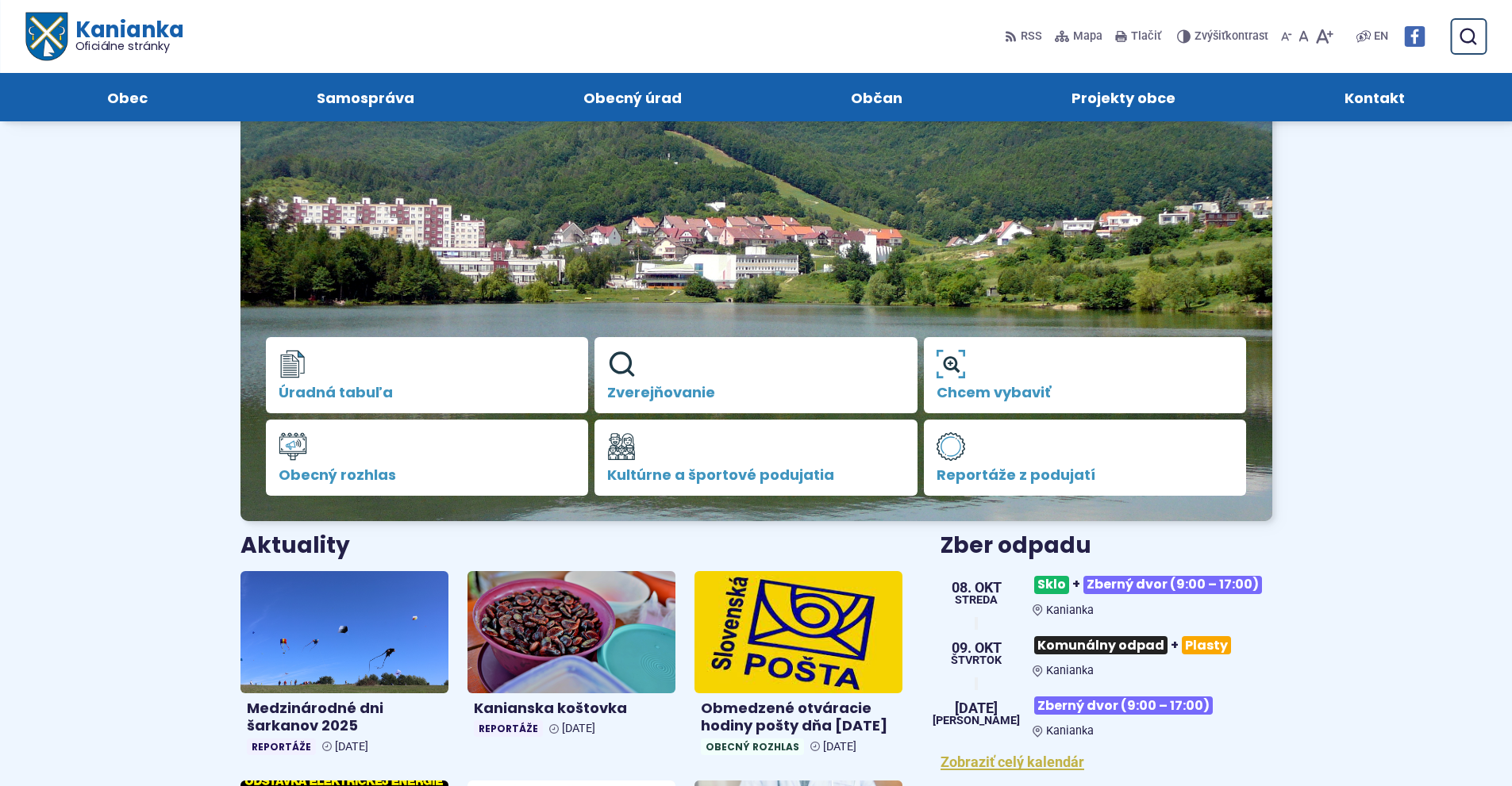
scroll to position [0, 0]
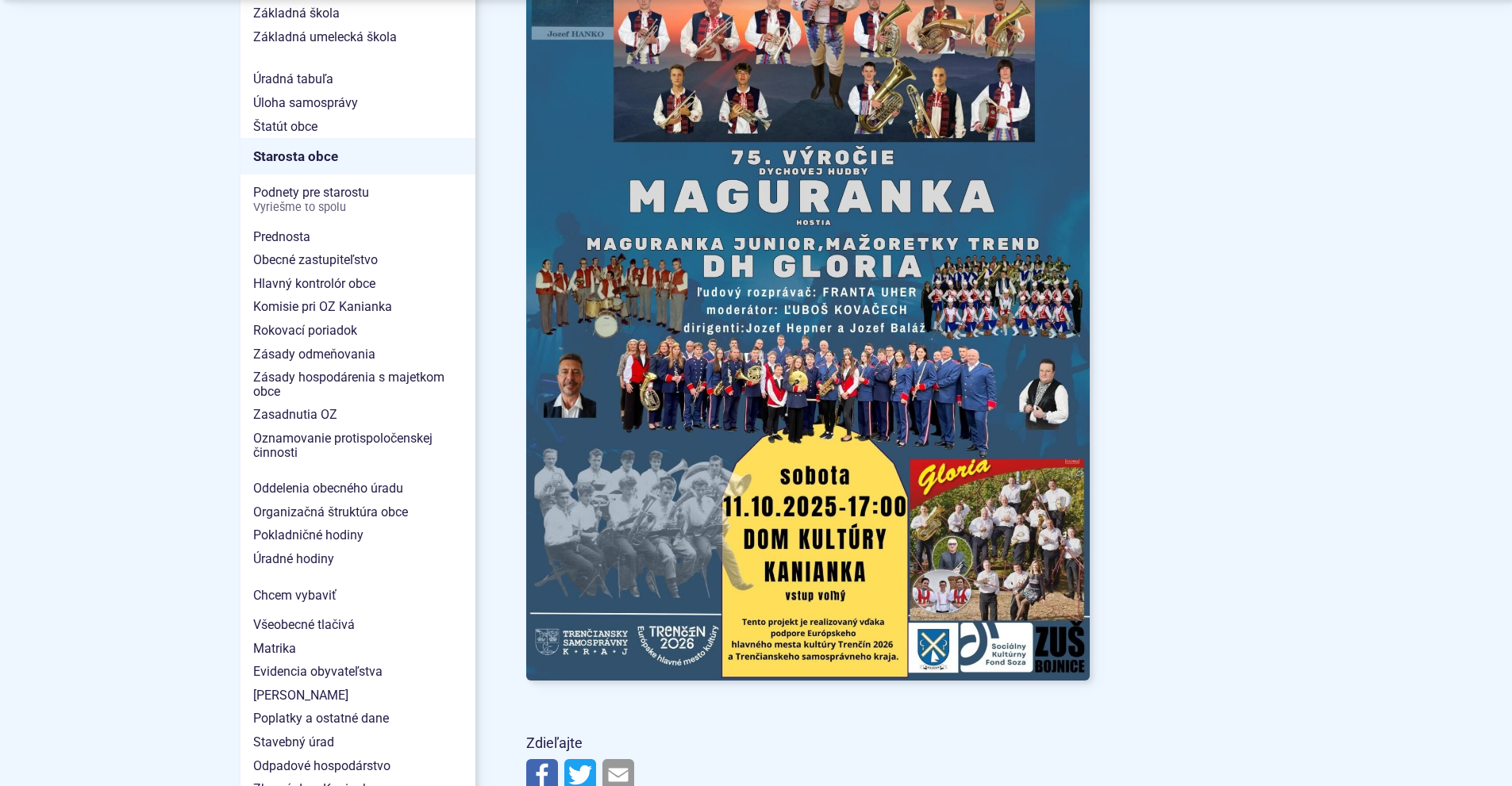
scroll to position [1031, 0]
